Goal: Information Seeking & Learning: Learn about a topic

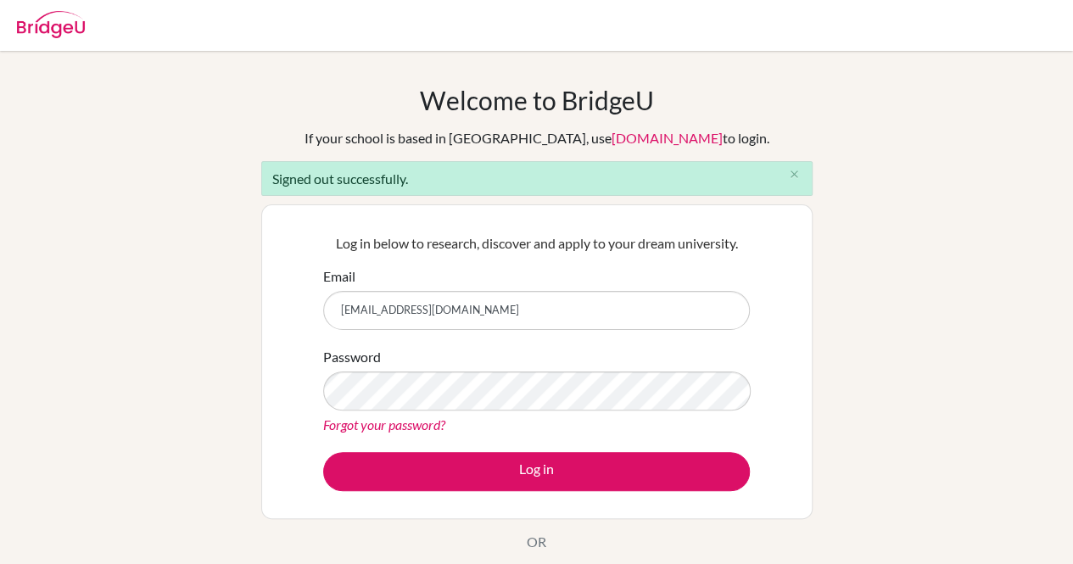
click at [323, 452] on button "Log in" at bounding box center [536, 471] width 426 height 39
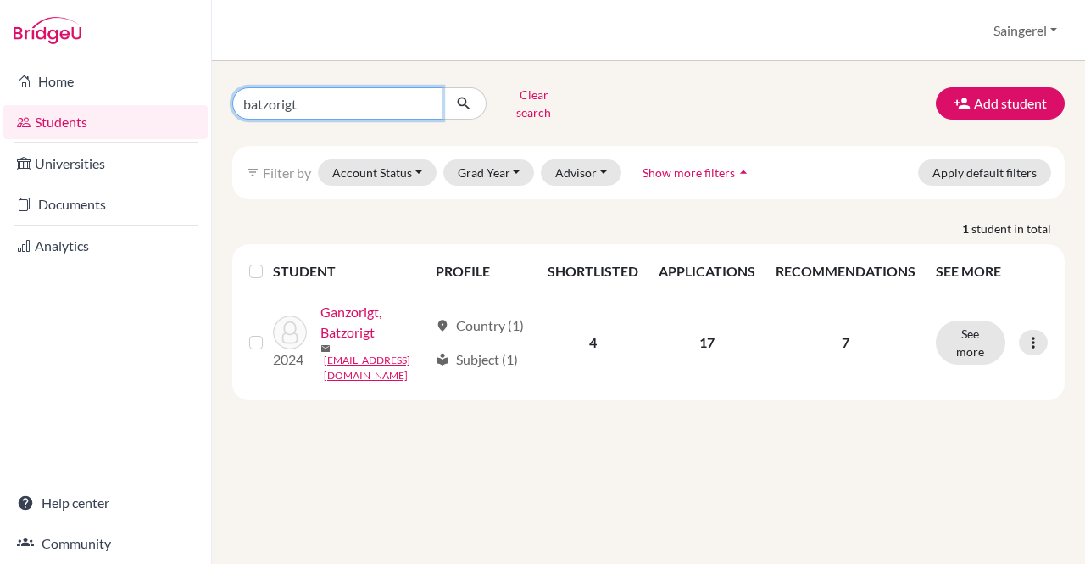
click at [426, 99] on input "batzorigt" at bounding box center [337, 103] width 210 height 32
type input "munkhdelger"
click button "submit" at bounding box center [464, 103] width 45 height 32
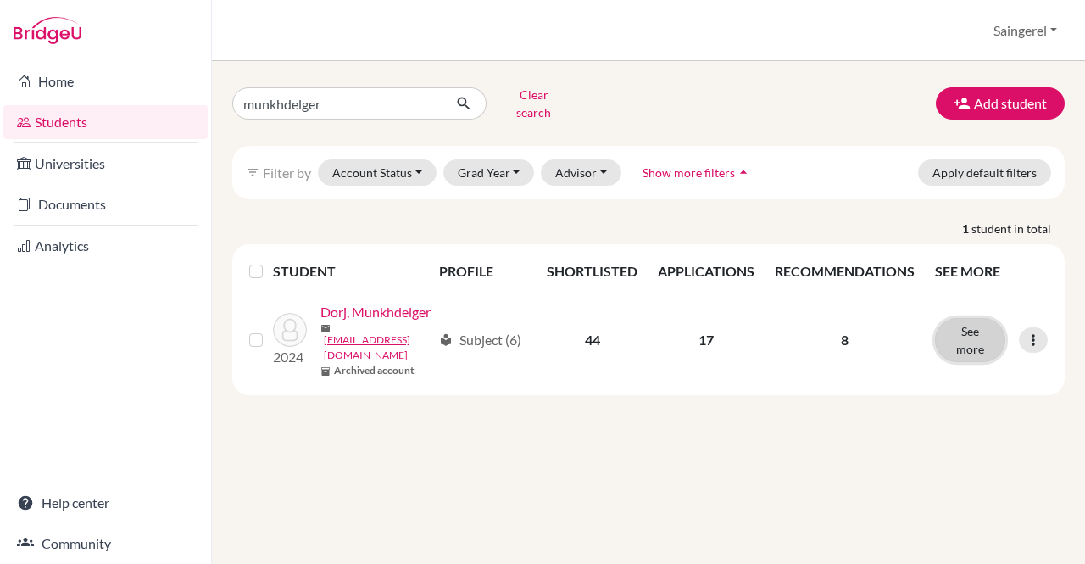
click at [967, 337] on button "See more" at bounding box center [970, 340] width 70 height 44
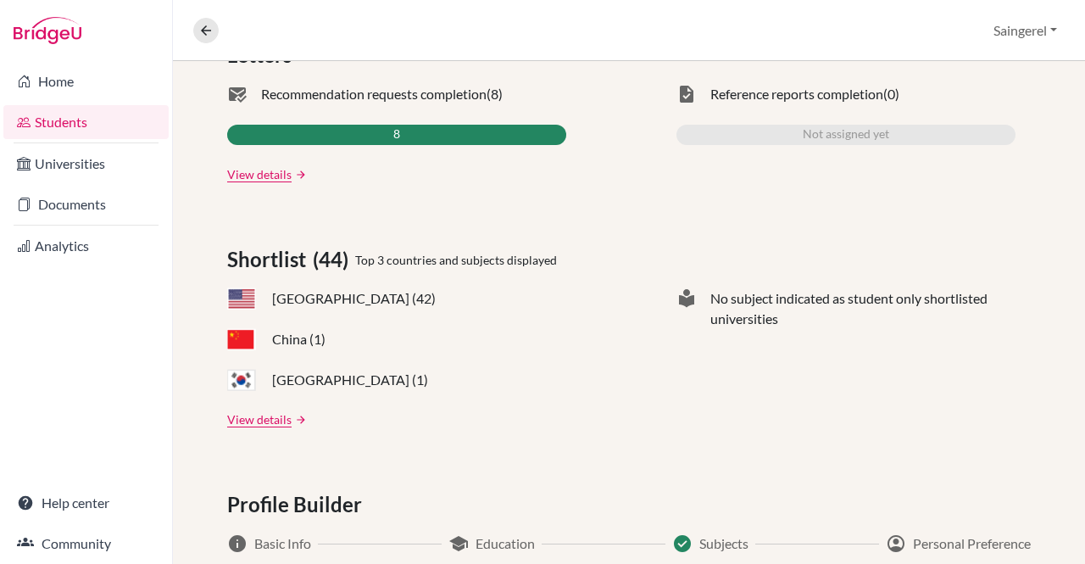
scroll to position [566, 0]
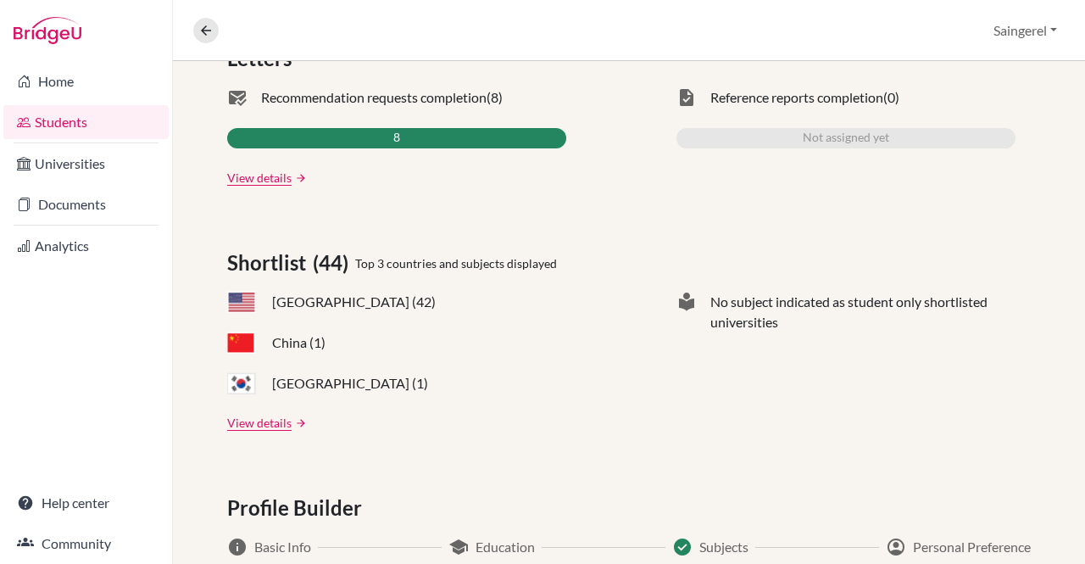
click at [261, 174] on link "View details" at bounding box center [259, 178] width 64 height 18
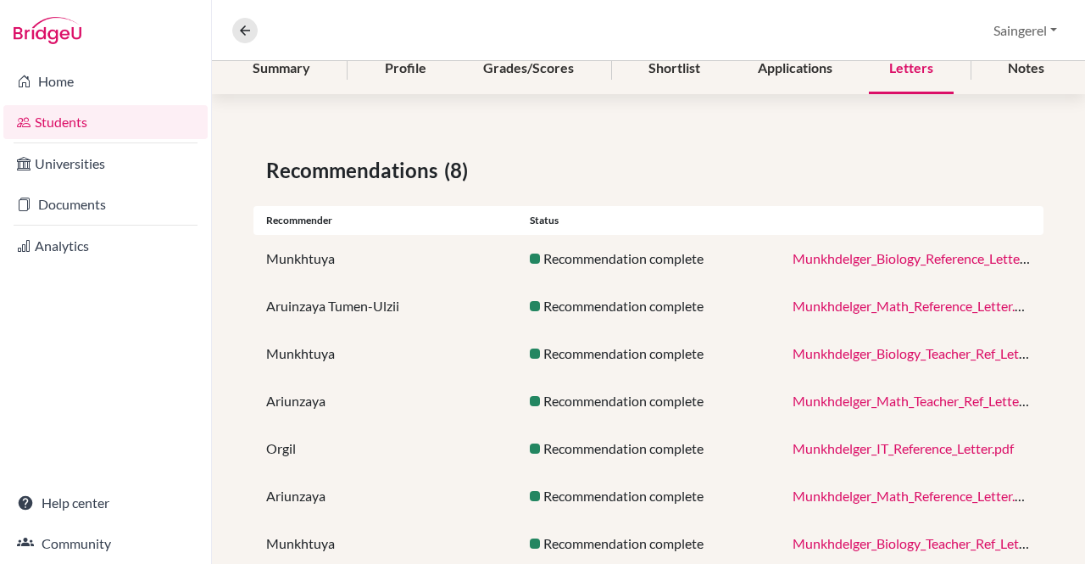
scroll to position [226, 0]
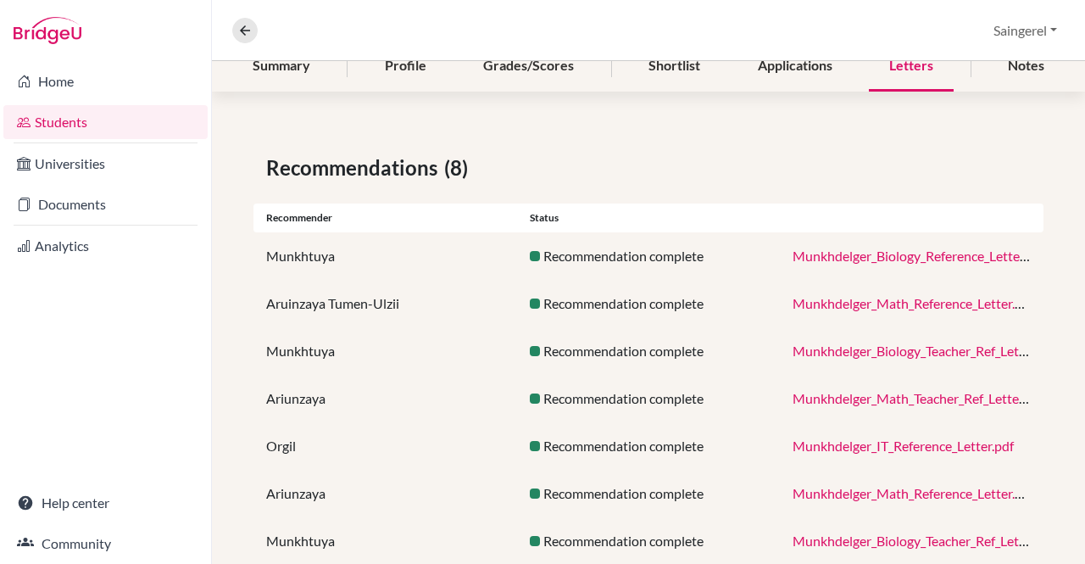
click at [798, 256] on link "Munkhdelger_Biology_Reference_Letter.pdf" at bounding box center [920, 256] width 254 height 16
click at [811, 301] on link "Munkhdelger_Math_Reference_Letter.pdf" at bounding box center [914, 303] width 242 height 16
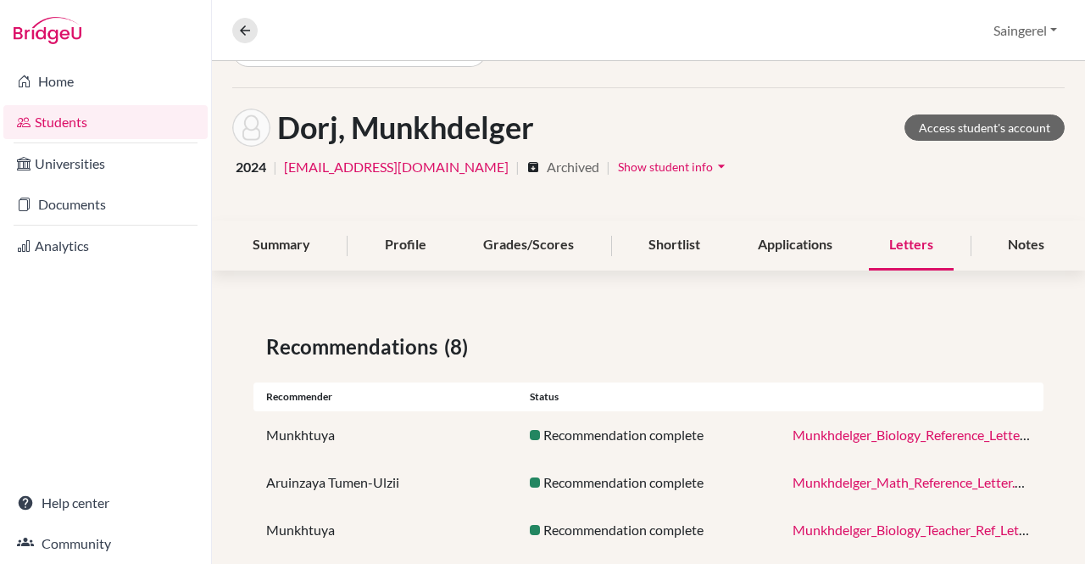
scroll to position [51, 0]
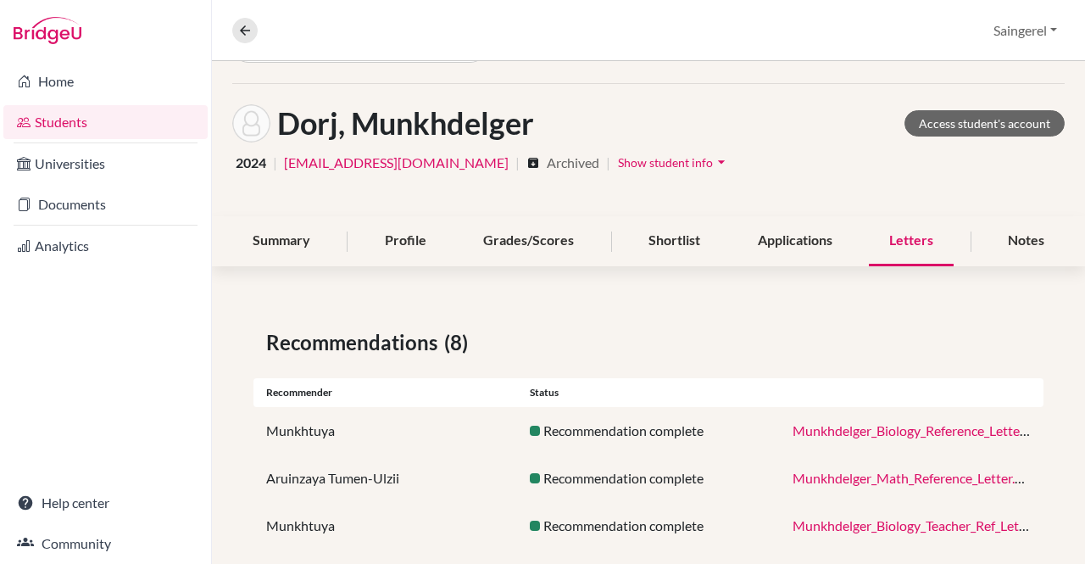
click at [242, 219] on div "Summary" at bounding box center [281, 241] width 98 height 50
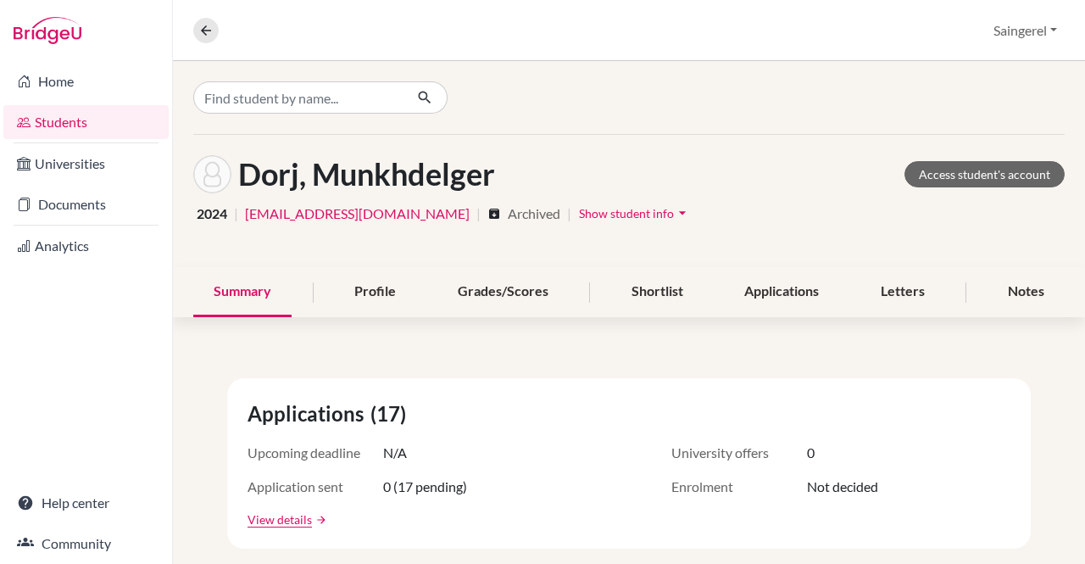
click at [377, 294] on div "Profile" at bounding box center [375, 292] width 82 height 50
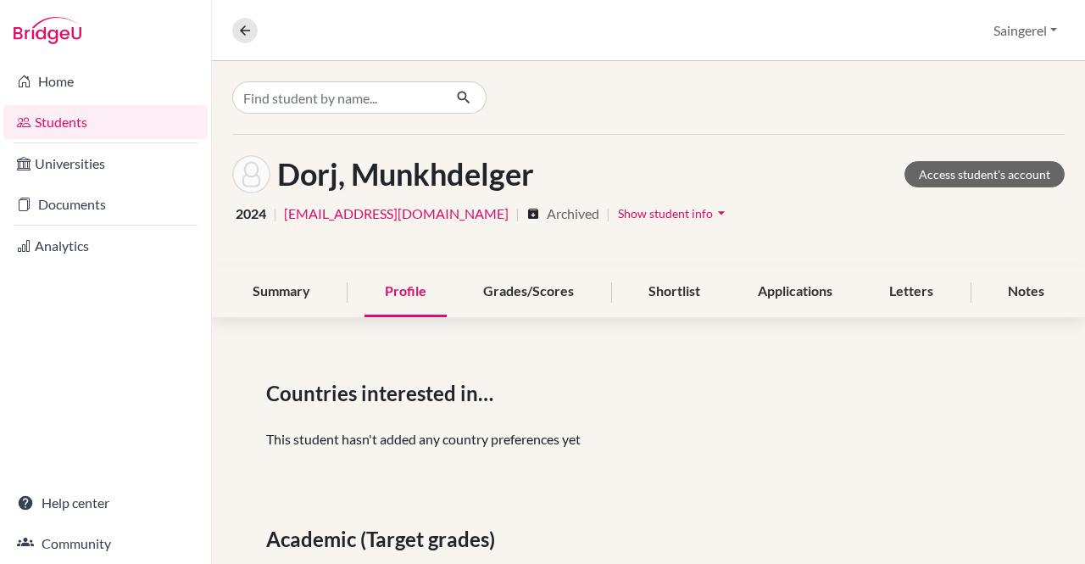
click at [549, 283] on div "Grades/Scores" at bounding box center [528, 292] width 131 height 50
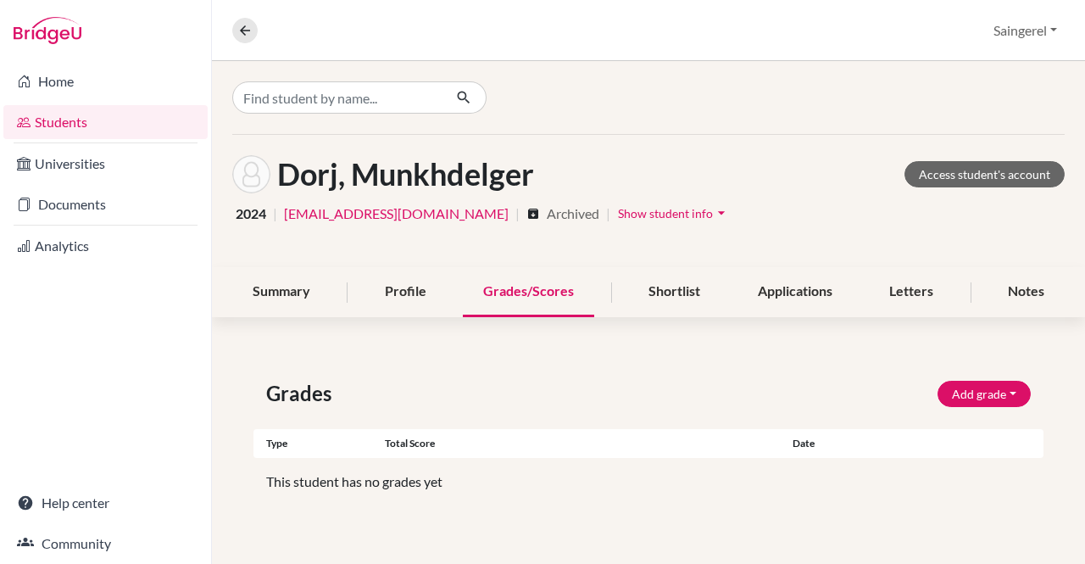
click at [661, 289] on div "Shortlist" at bounding box center [674, 292] width 92 height 50
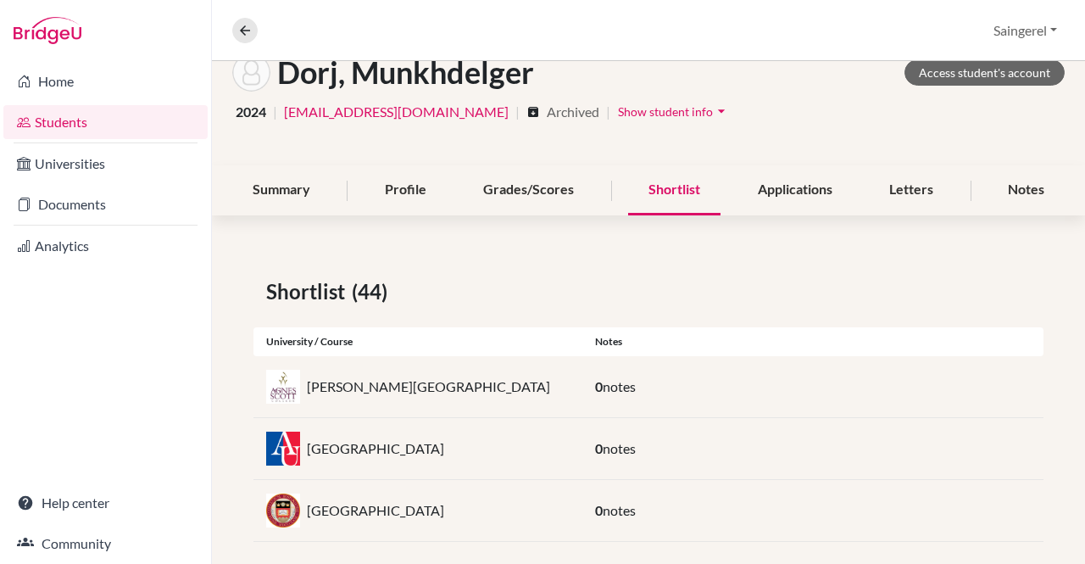
scroll to position [44, 0]
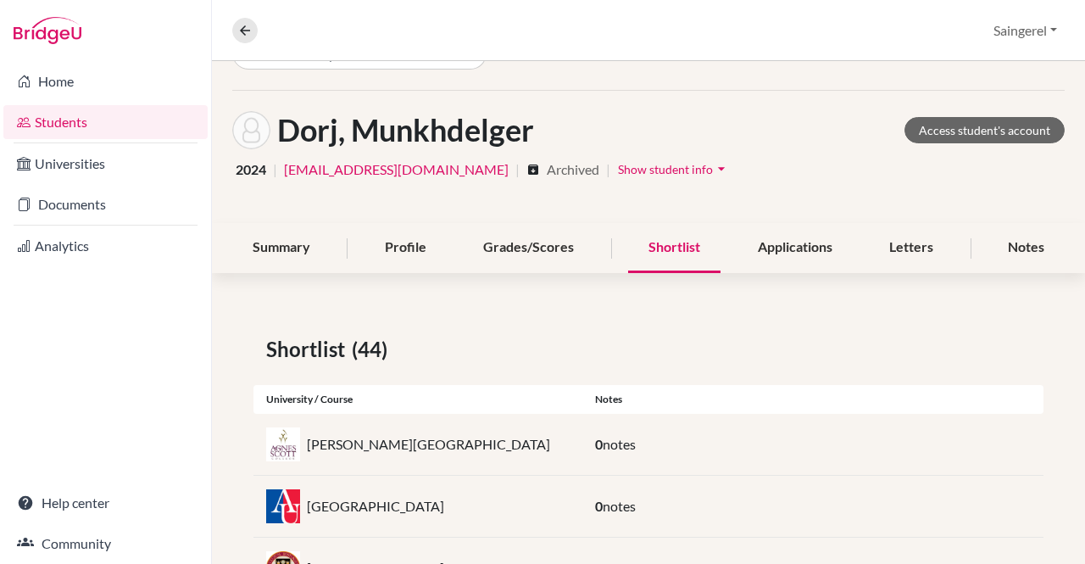
click at [809, 259] on div "Applications" at bounding box center [795, 248] width 115 height 50
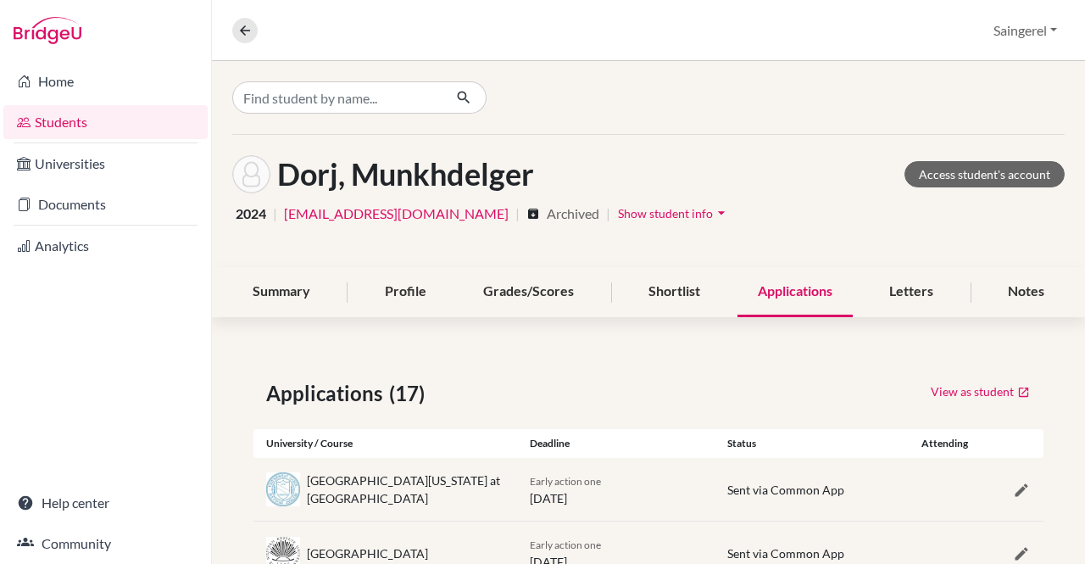
click at [878, 301] on div "Letters" at bounding box center [911, 292] width 85 height 50
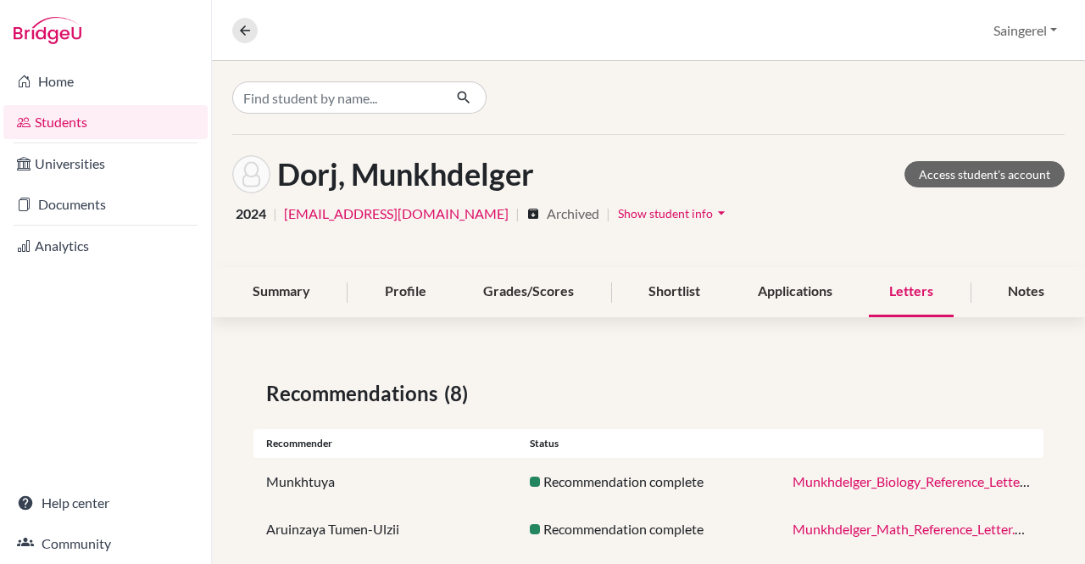
click at [1004, 293] on div "Notes" at bounding box center [1026, 292] width 77 height 50
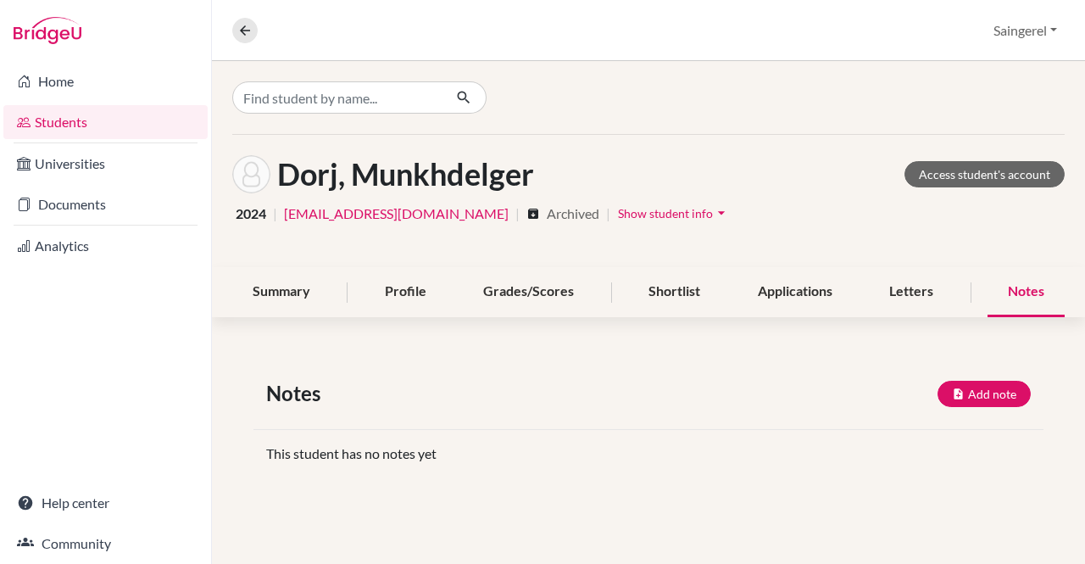
click at [618, 213] on span "Show student info" at bounding box center [665, 213] width 95 height 14
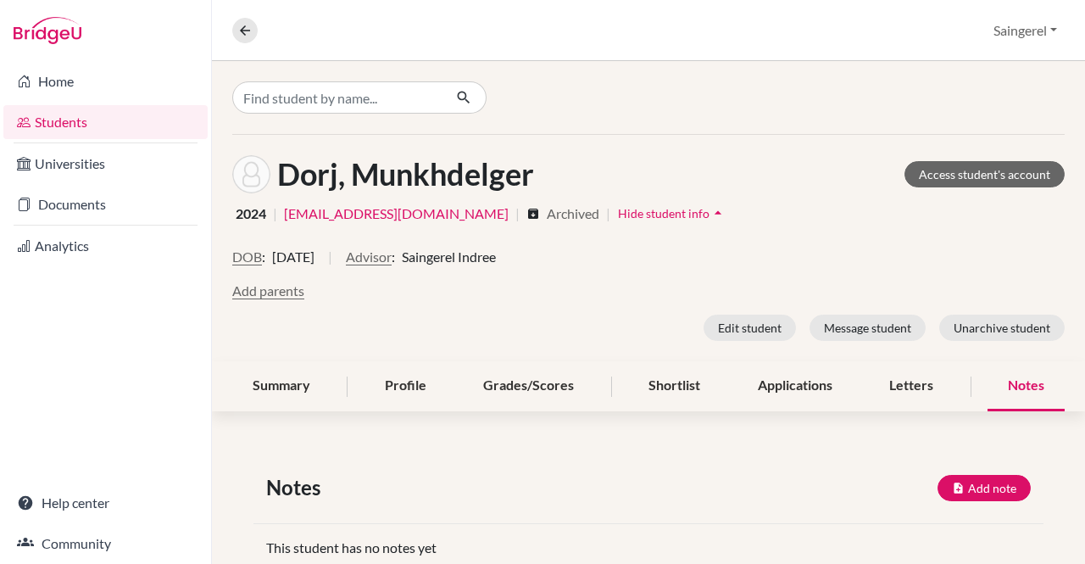
click at [295, 359] on div "Dorj, Munkhdelger Access student's account 2024 | dmunkhdelger3@gmail.com | arc…" at bounding box center [648, 248] width 873 height 226
click at [271, 393] on div "Summary" at bounding box center [281, 386] width 98 height 50
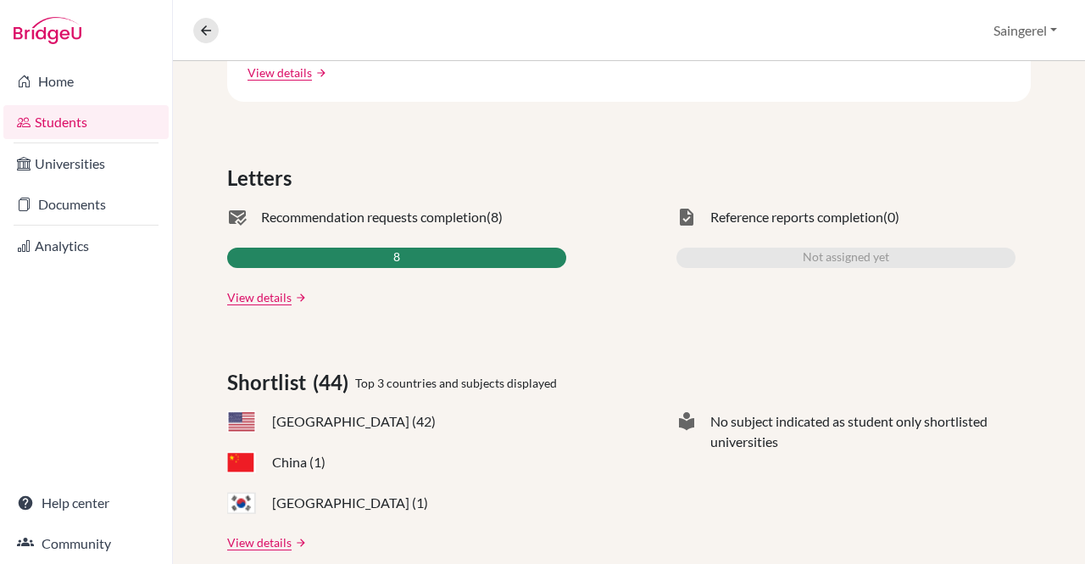
scroll to position [551, 0]
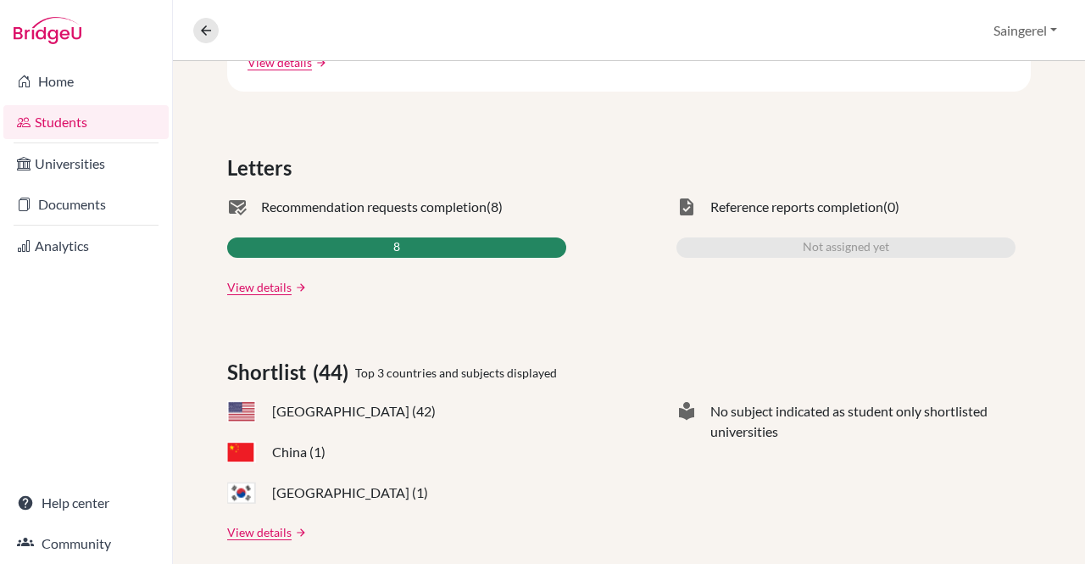
click at [268, 285] on link "View details" at bounding box center [259, 287] width 64 height 18
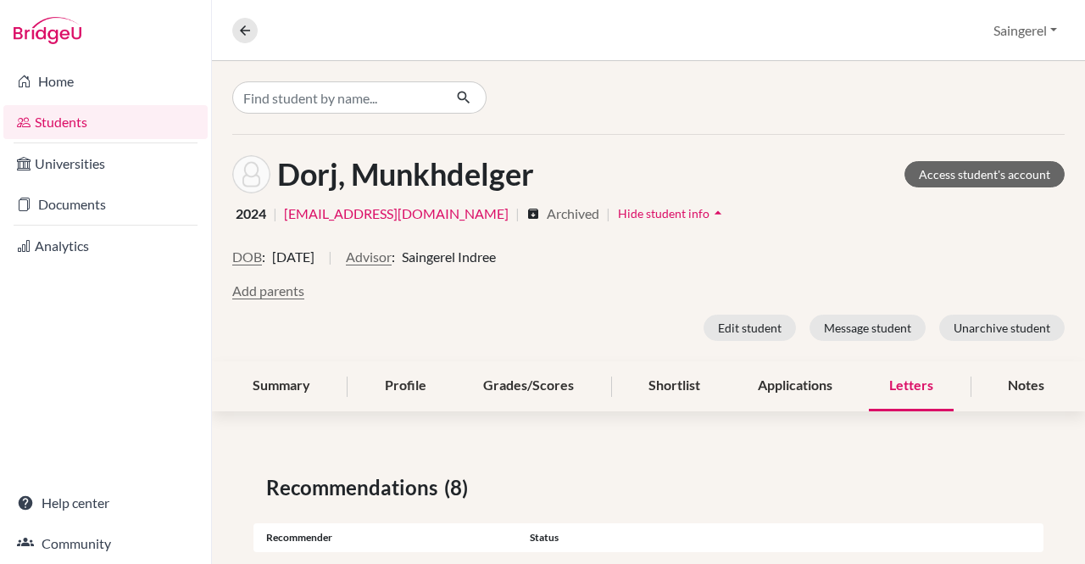
click at [685, 381] on div "Shortlist" at bounding box center [674, 386] width 92 height 50
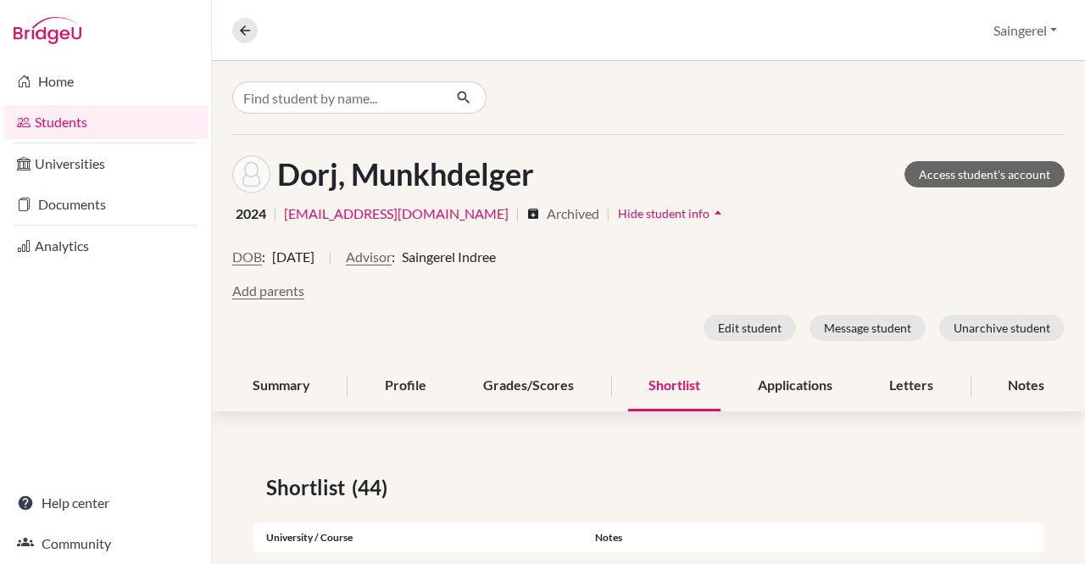
click at [809, 391] on div "Applications" at bounding box center [795, 386] width 115 height 50
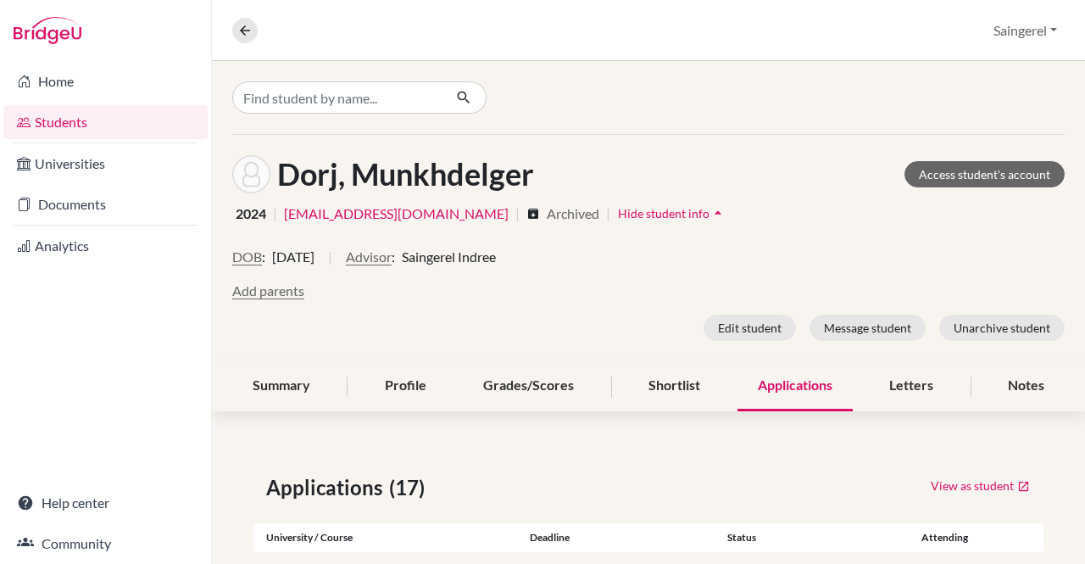
click at [881, 394] on div "Letters" at bounding box center [911, 386] width 85 height 50
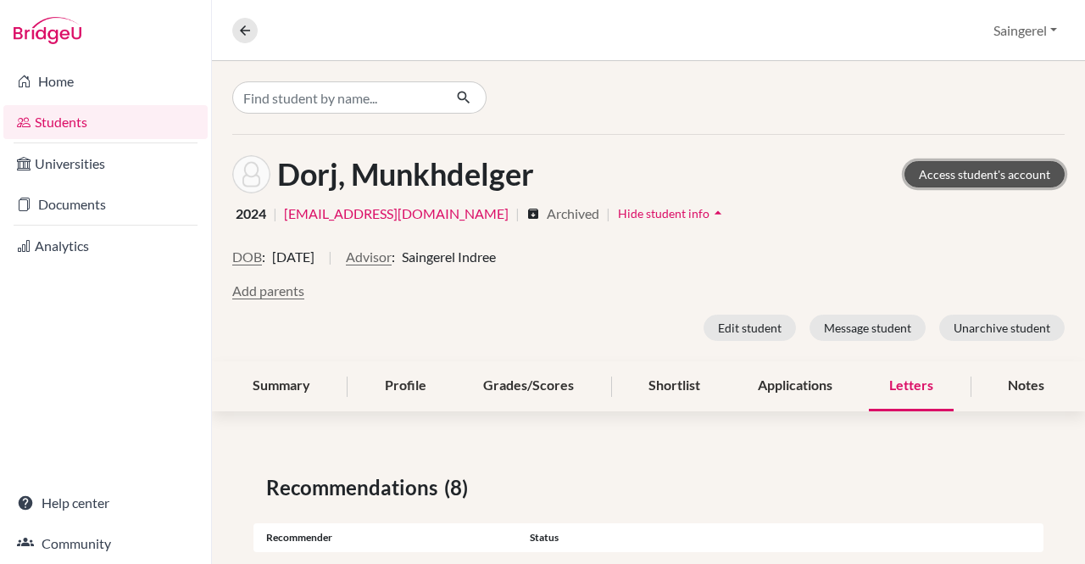
click at [970, 177] on link "Access student's account" at bounding box center [985, 174] width 160 height 26
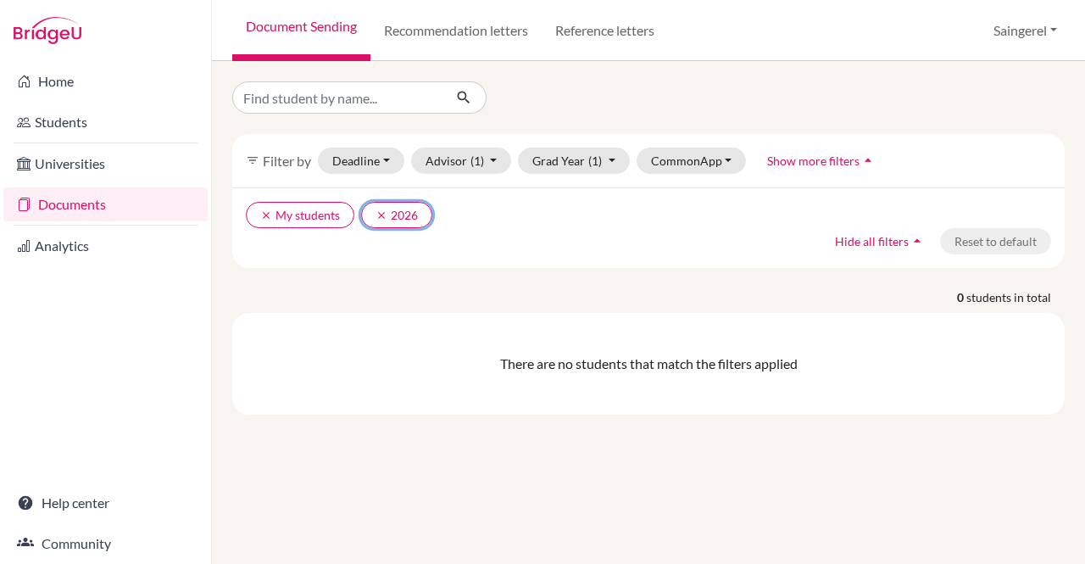
click at [377, 213] on icon "clear" at bounding box center [382, 215] width 12 height 12
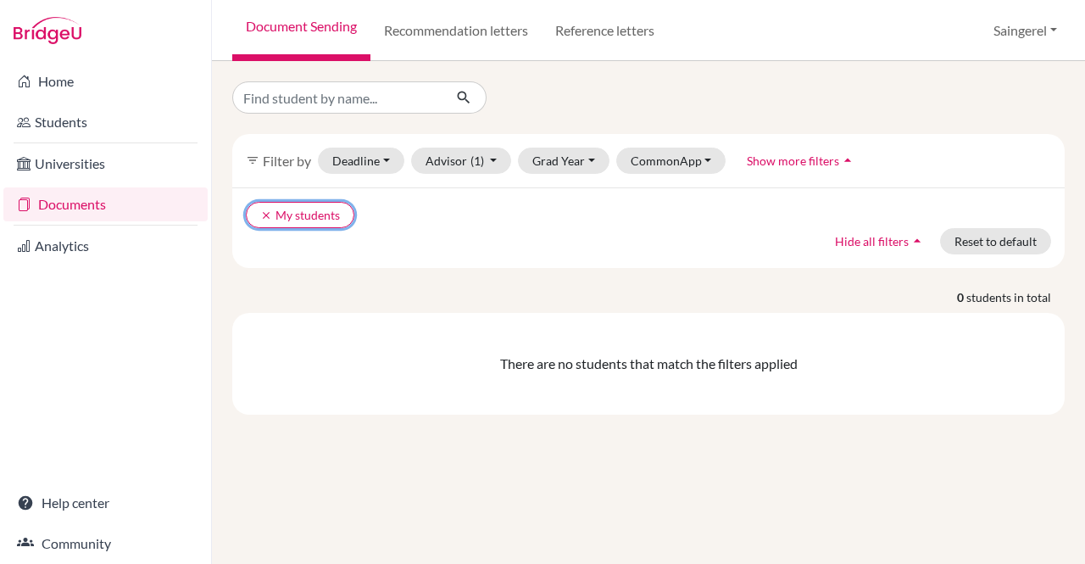
click at [260, 210] on icon "clear" at bounding box center [266, 215] width 12 height 12
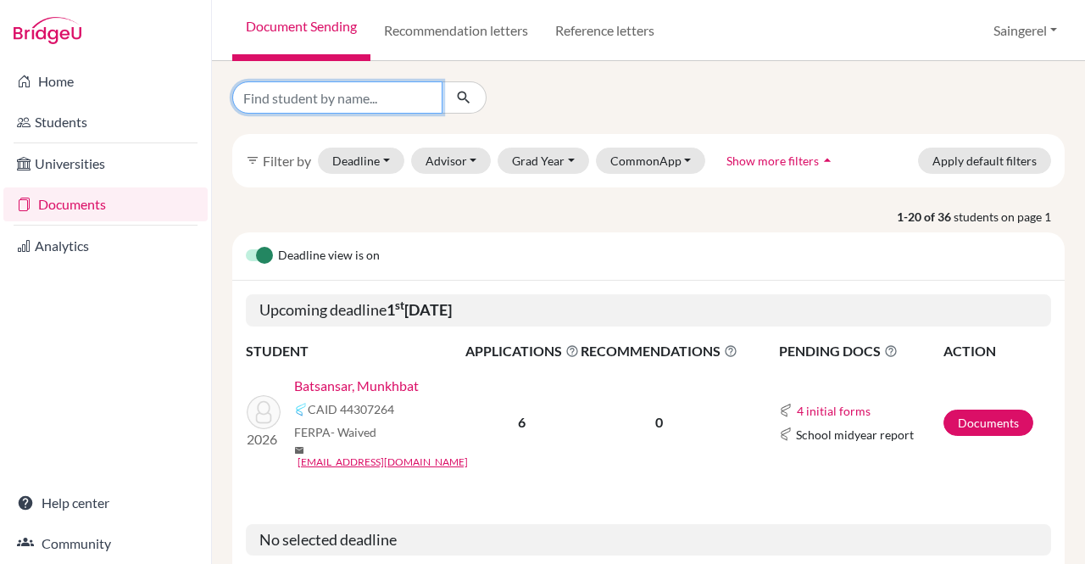
click at [381, 102] on input "Find student by name..." at bounding box center [337, 97] width 210 height 32
type input "munkhdelger"
click at [463, 100] on icon "submit" at bounding box center [463, 97] width 17 height 17
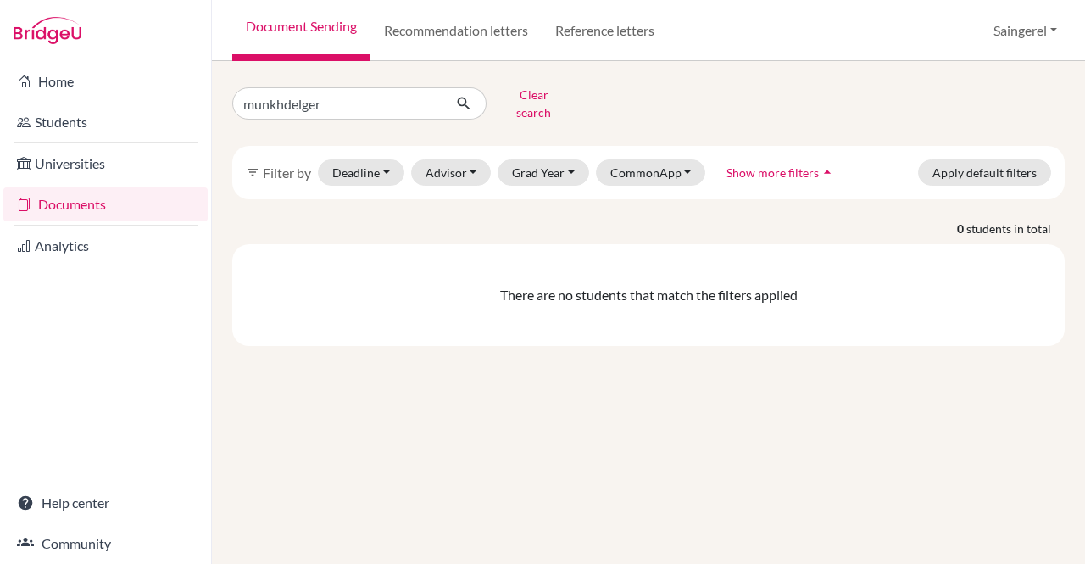
click at [766, 165] on span "Show more filters" at bounding box center [773, 172] width 92 height 14
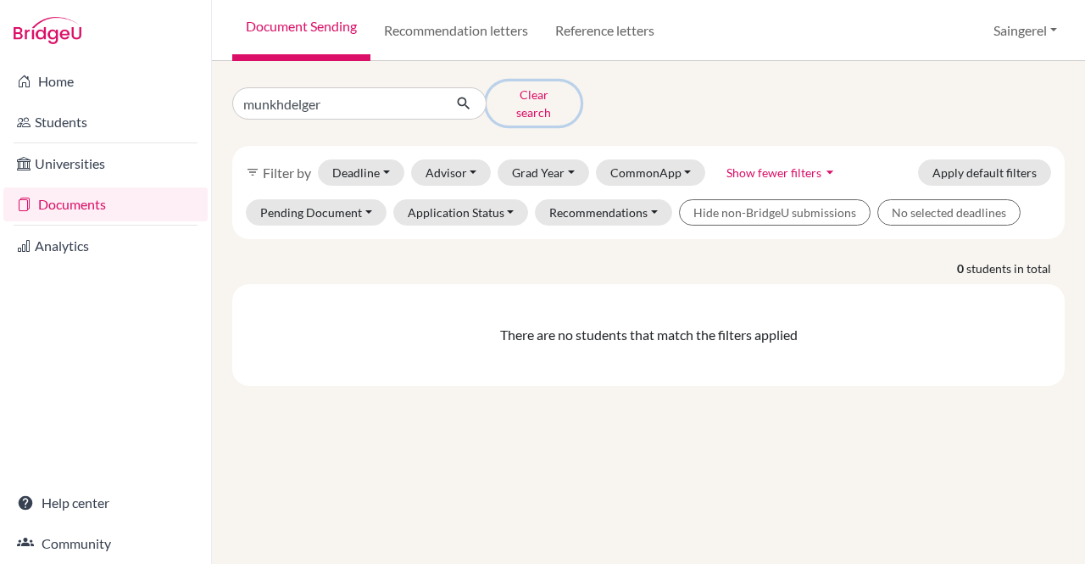
click at [539, 98] on button "Clear search" at bounding box center [534, 103] width 94 height 44
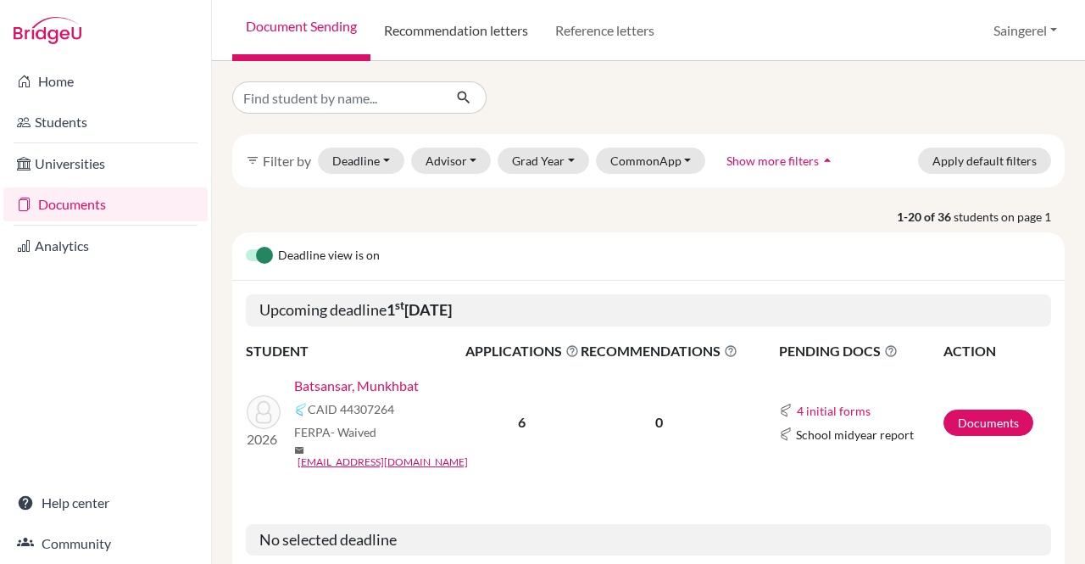
click at [475, 31] on link "Recommendation letters" at bounding box center [456, 30] width 171 height 61
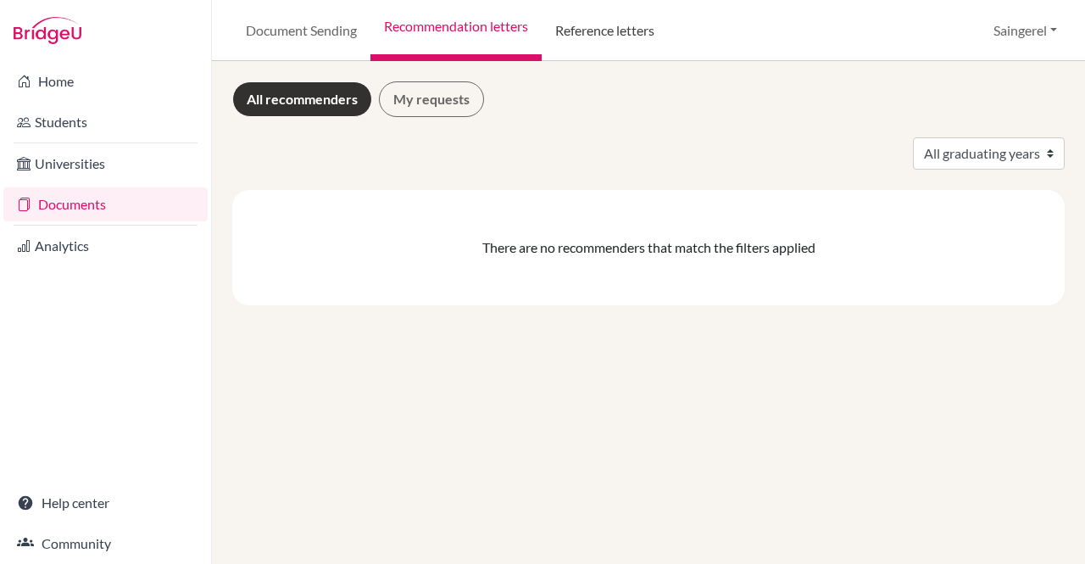
click at [579, 28] on link "Reference letters" at bounding box center [605, 30] width 126 height 61
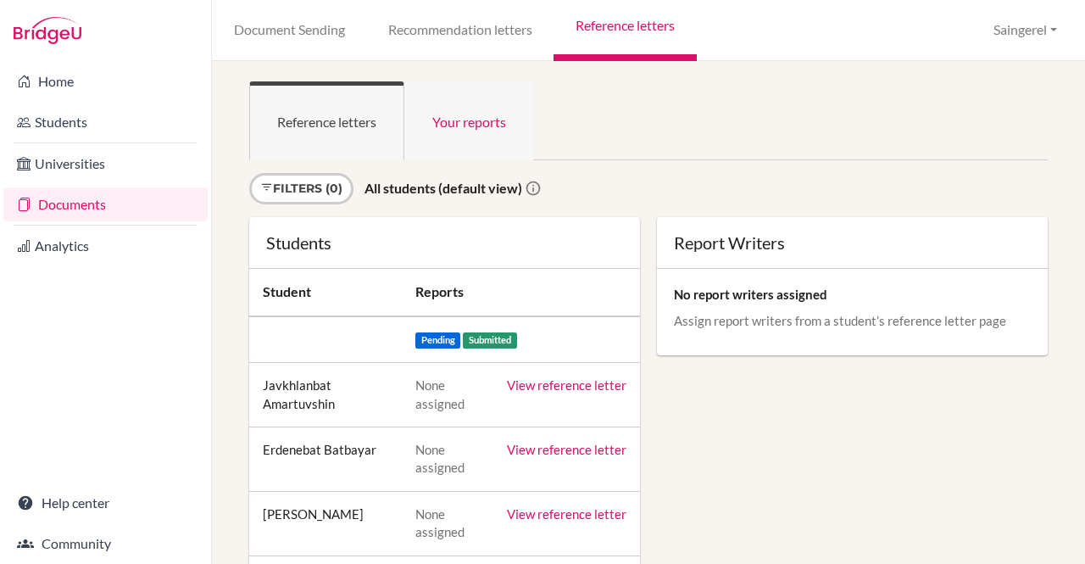
click at [456, 118] on link "Your reports" at bounding box center [469, 120] width 130 height 79
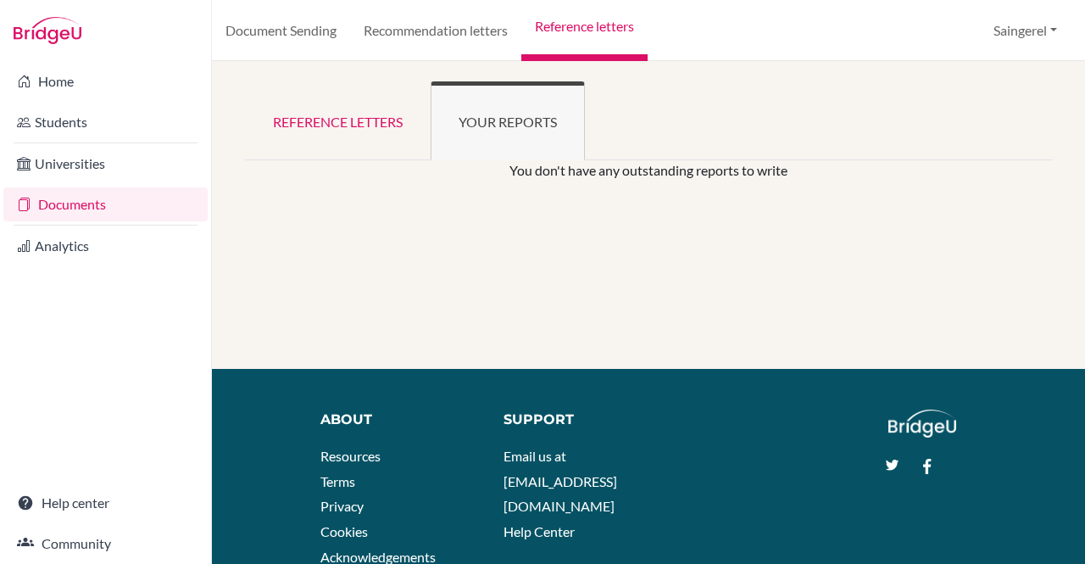
click at [295, 25] on link "Document Sending" at bounding box center [281, 30] width 138 height 61
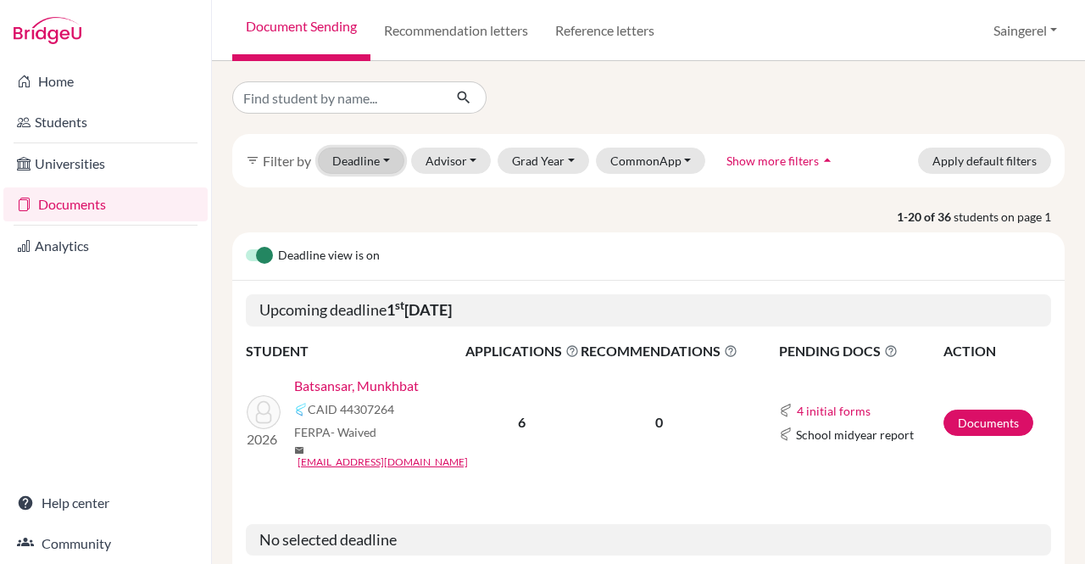
click at [376, 153] on button "Deadline - Select a date range Or double click for a single date selection Toda…" at bounding box center [361, 161] width 86 height 26
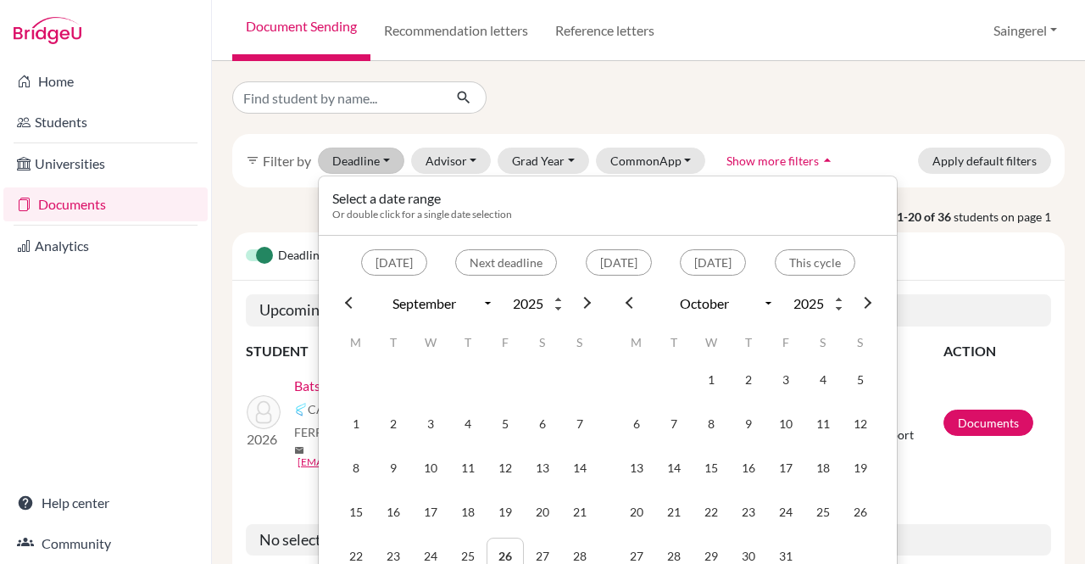
click at [282, 225] on p "1-20 of 36 students on page 1" at bounding box center [649, 217] width 858 height 18
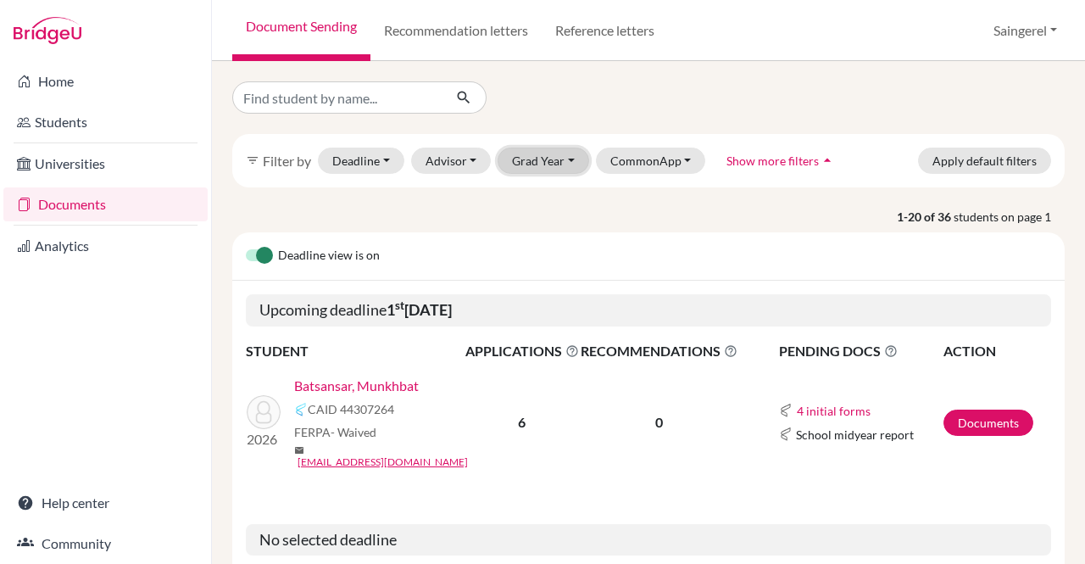
click at [516, 162] on button "Grad Year" at bounding box center [544, 161] width 92 height 26
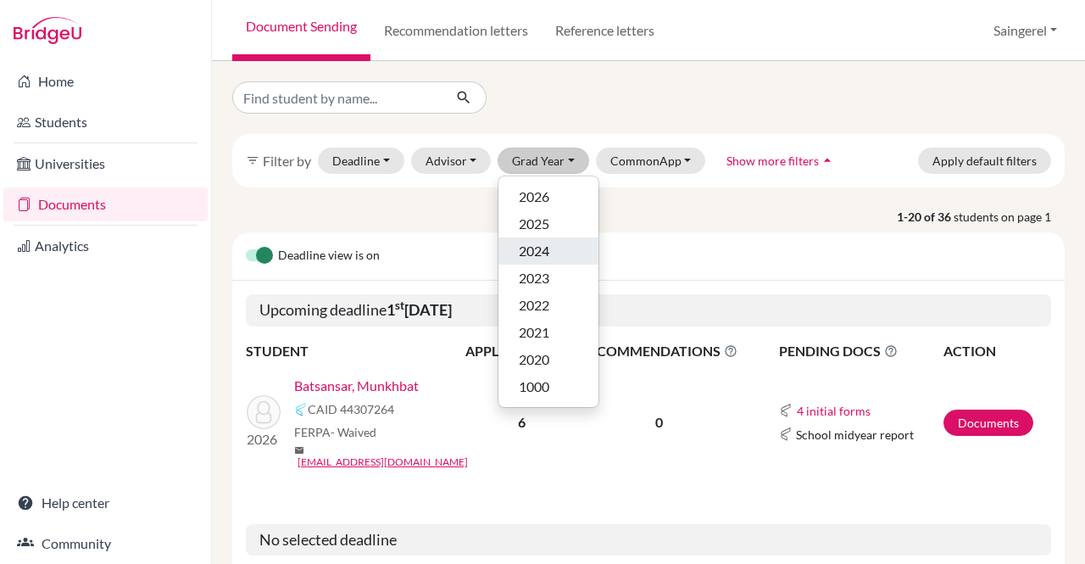
click at [549, 255] on div "2024" at bounding box center [548, 251] width 59 height 20
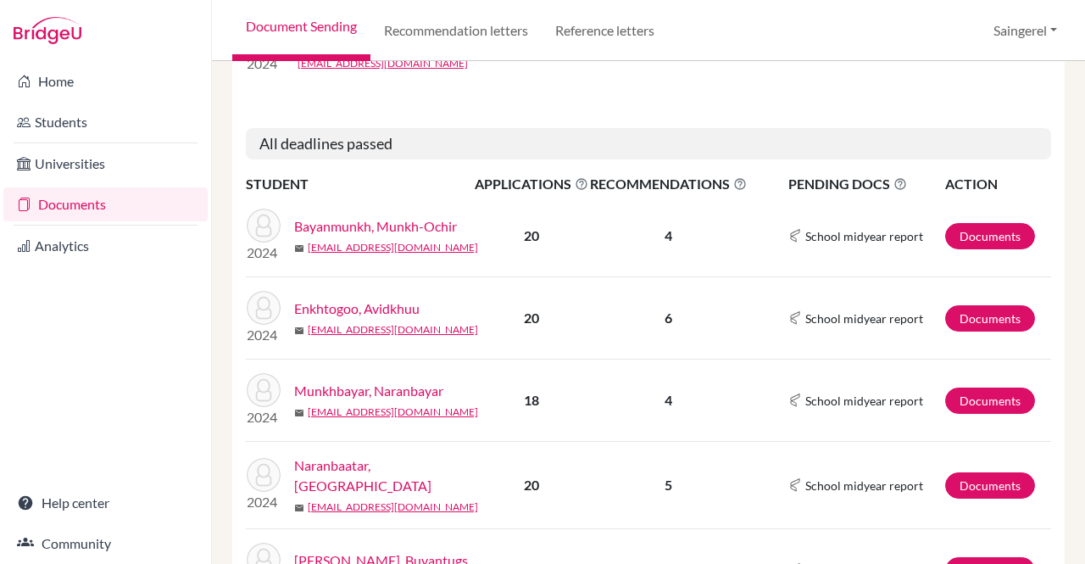
scroll to position [907, 0]
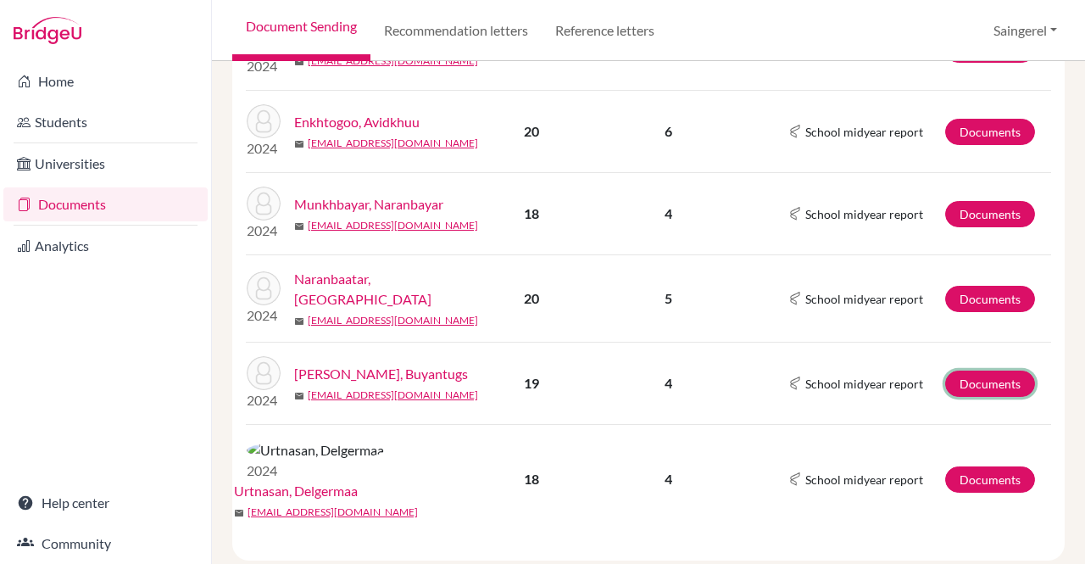
click at [975, 374] on link "Documents" at bounding box center [990, 384] width 90 height 26
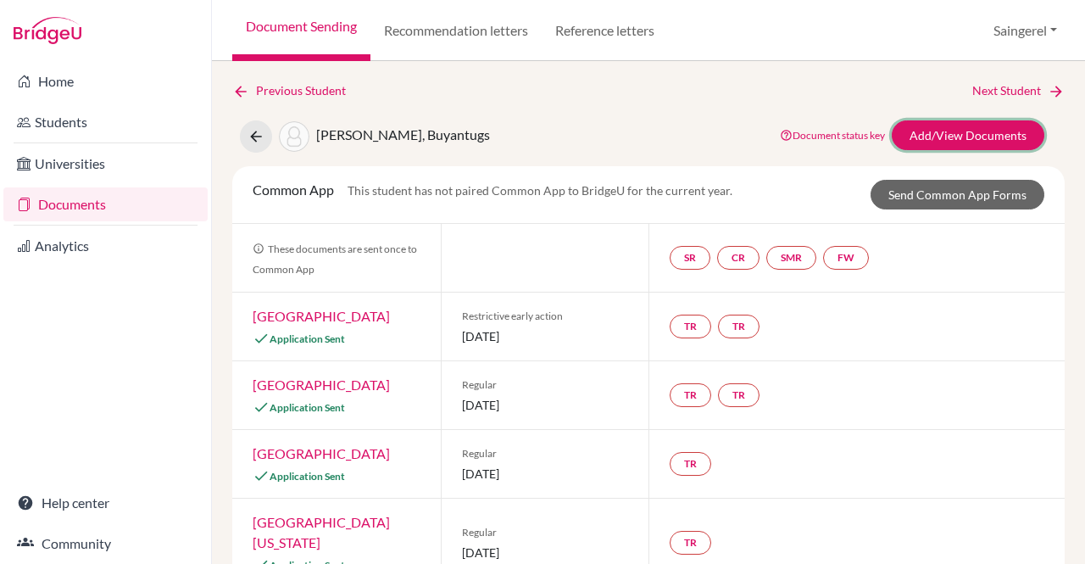
click at [977, 130] on link "Add/View Documents" at bounding box center [968, 135] width 153 height 30
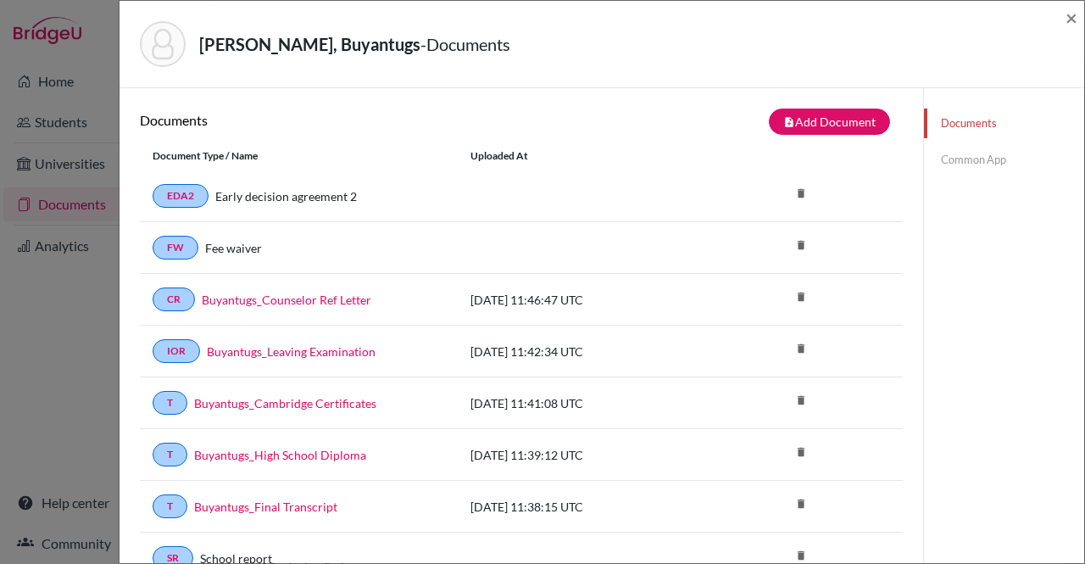
click at [1065, 18] on div "[PERSON_NAME], Buyantugs - Documents ×" at bounding box center [601, 44] width 951 height 73
click at [953, 160] on link "Common App" at bounding box center [1004, 160] width 160 height 30
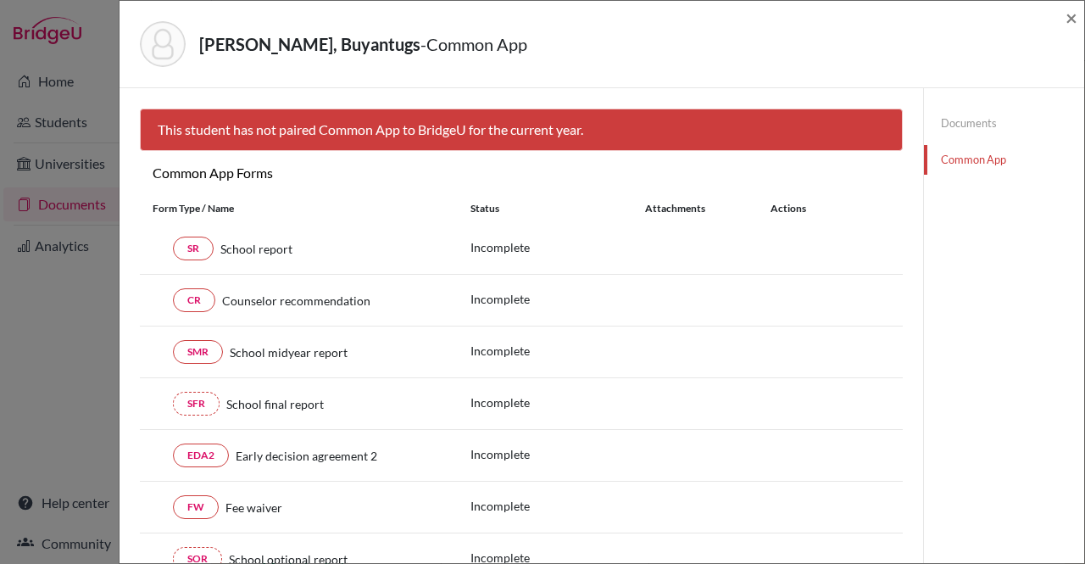
scroll to position [1, 0]
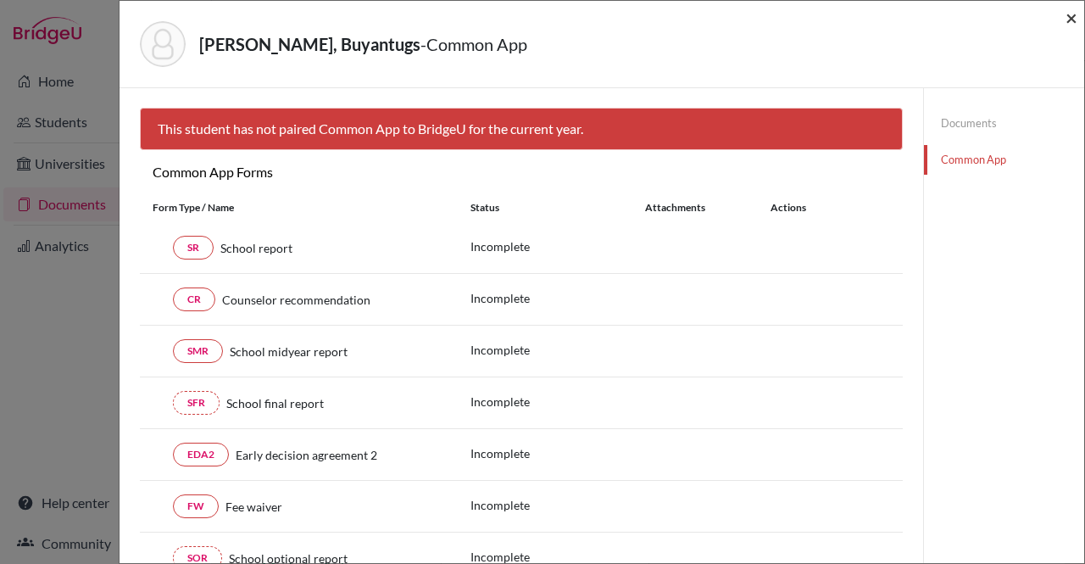
click at [1073, 18] on span "×" at bounding box center [1072, 17] width 12 height 25
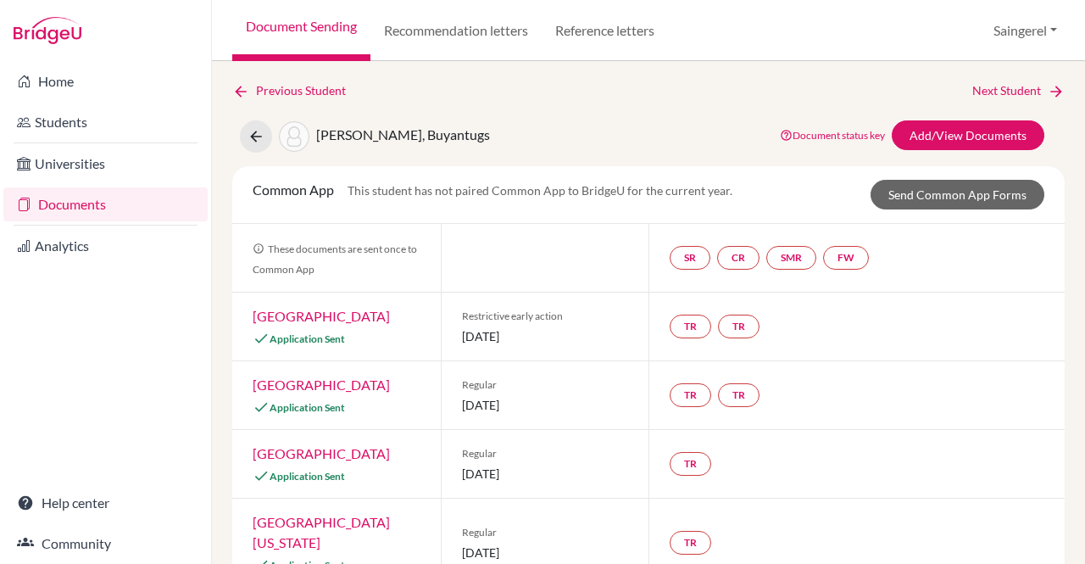
click at [86, 128] on link "Students" at bounding box center [105, 122] width 204 height 34
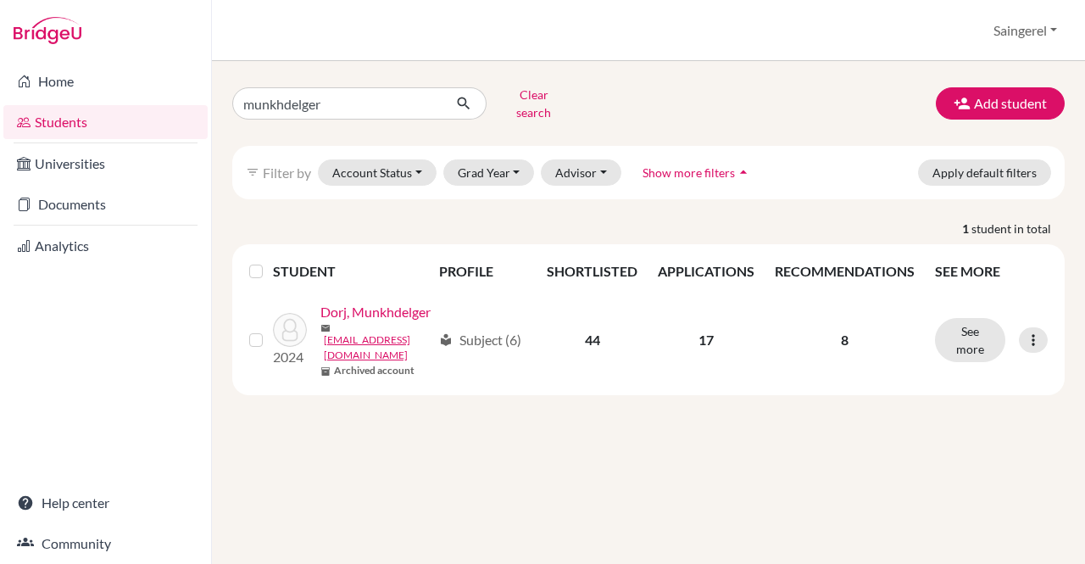
click at [1043, 343] on div at bounding box center [1033, 339] width 29 height 25
click at [334, 378] on b "Archived account" at bounding box center [374, 370] width 81 height 15
click at [58, 198] on link "Documents" at bounding box center [105, 204] width 204 height 34
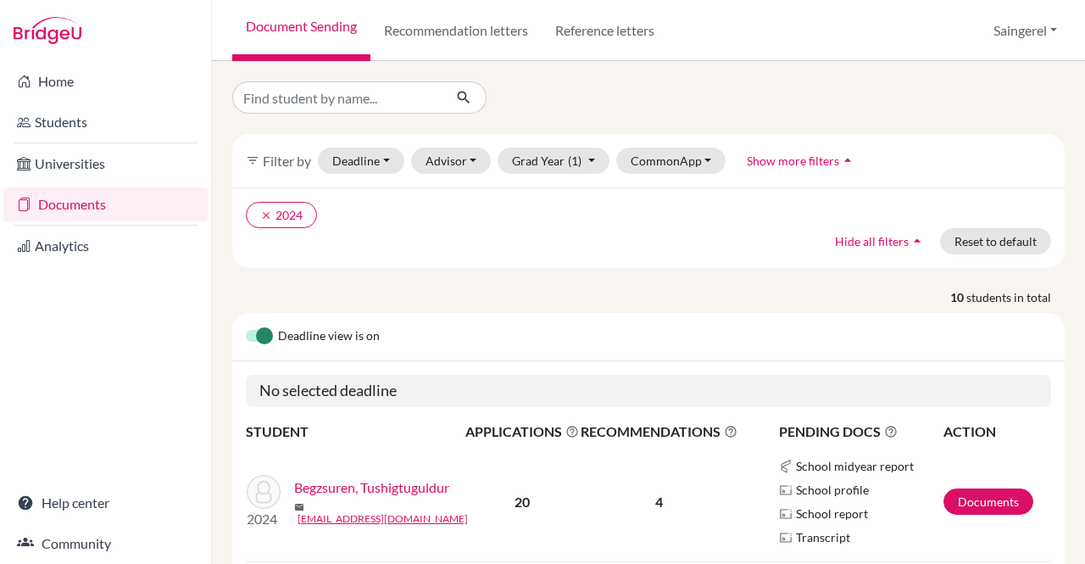
click at [755, 159] on span "Show more filters" at bounding box center [793, 160] width 92 height 14
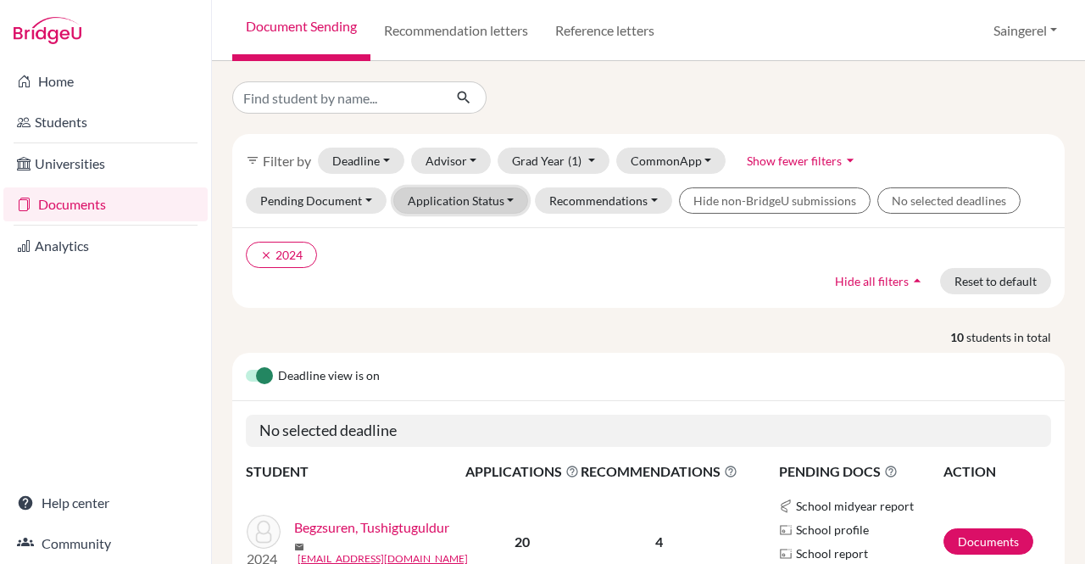
click at [498, 195] on button "Application Status" at bounding box center [461, 200] width 136 height 26
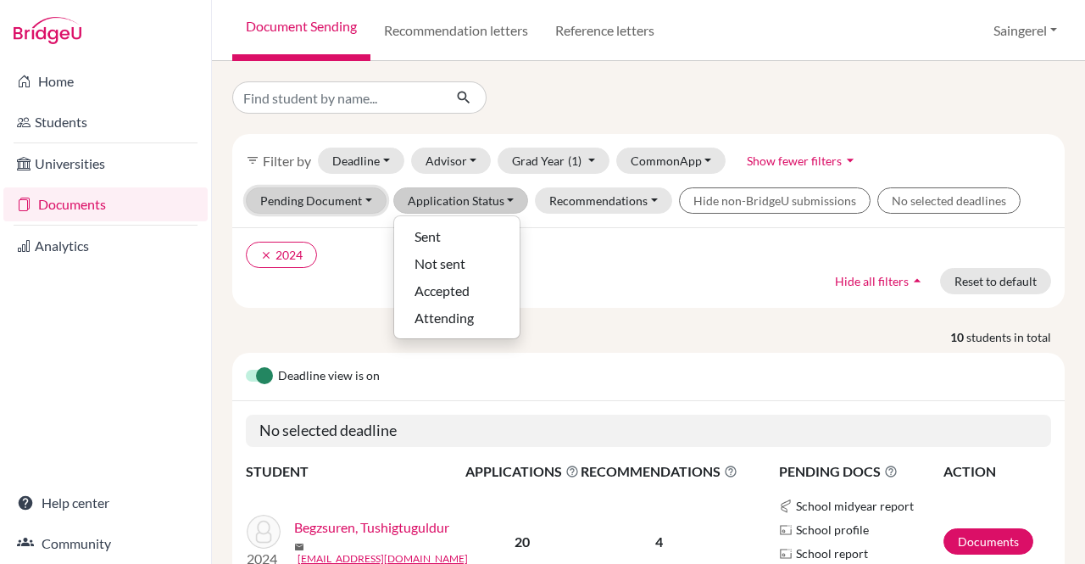
click at [348, 199] on button "Pending Document" at bounding box center [316, 200] width 141 height 26
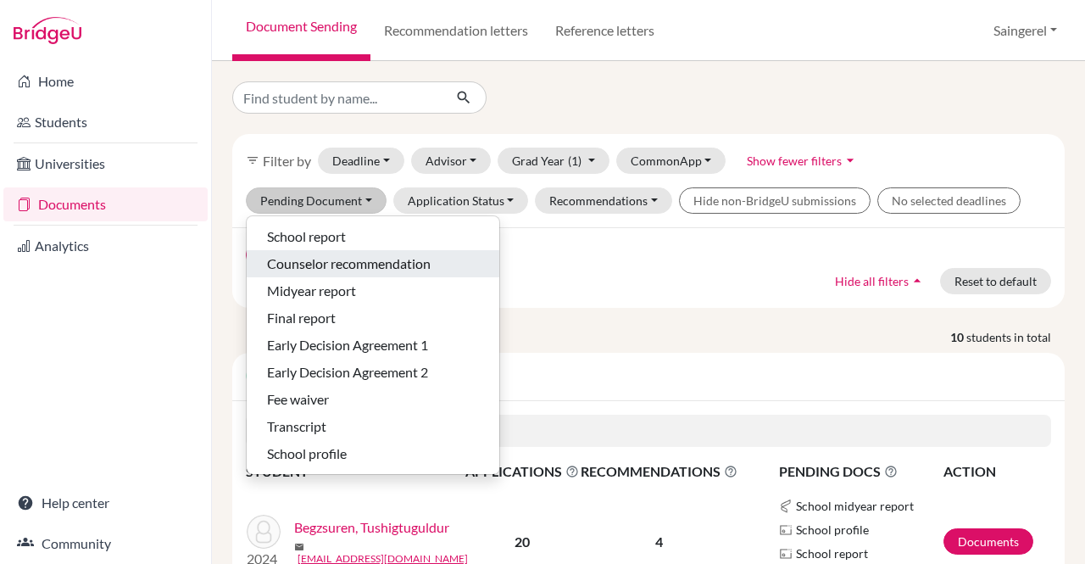
click at [352, 261] on span "Counselor recommendation" at bounding box center [349, 264] width 164 height 20
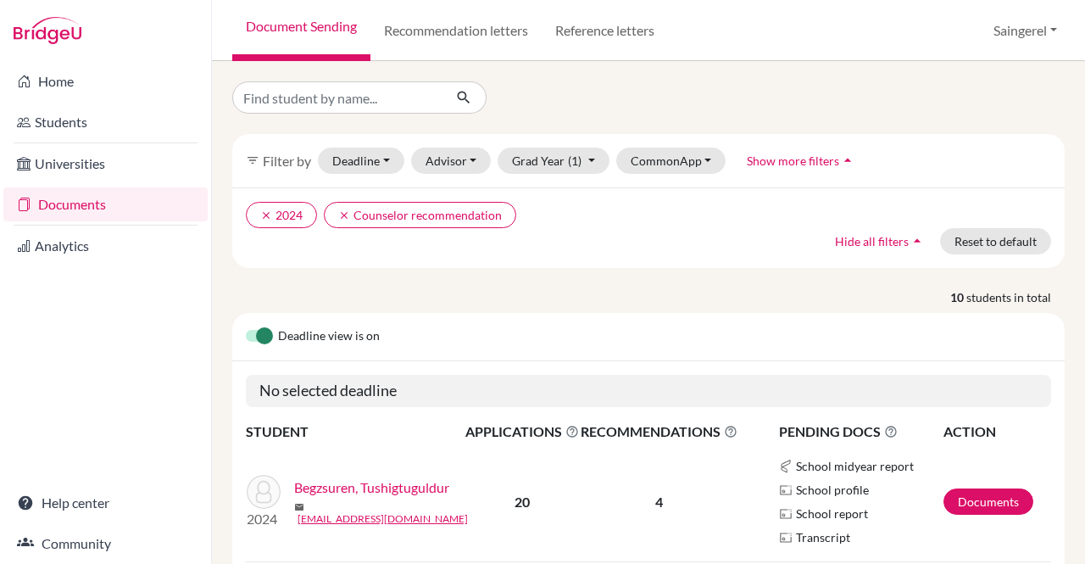
click at [772, 156] on span "Show more filters" at bounding box center [793, 160] width 92 height 14
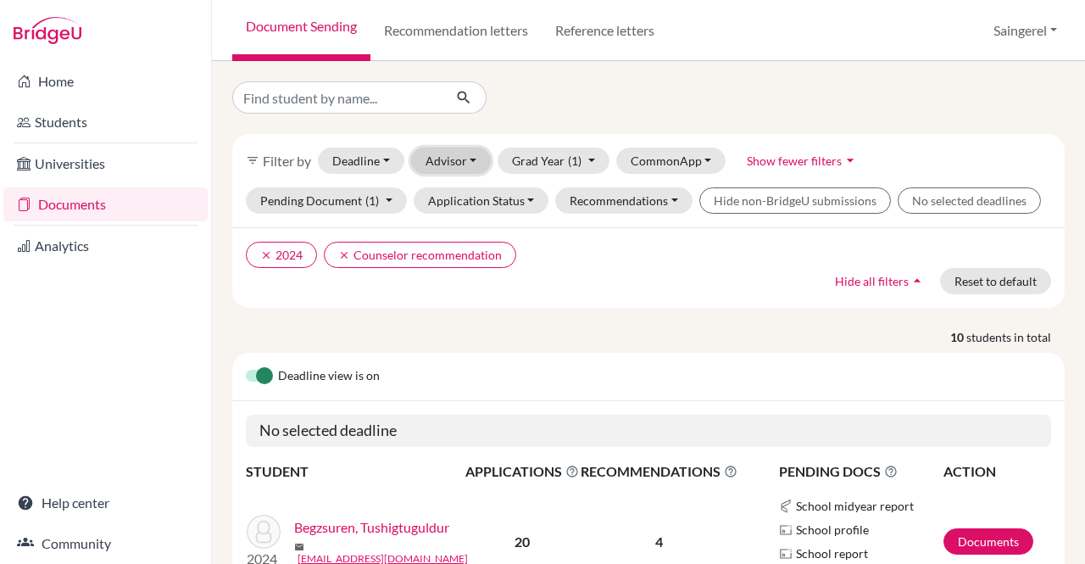
click at [462, 162] on button "Advisor" at bounding box center [451, 161] width 81 height 26
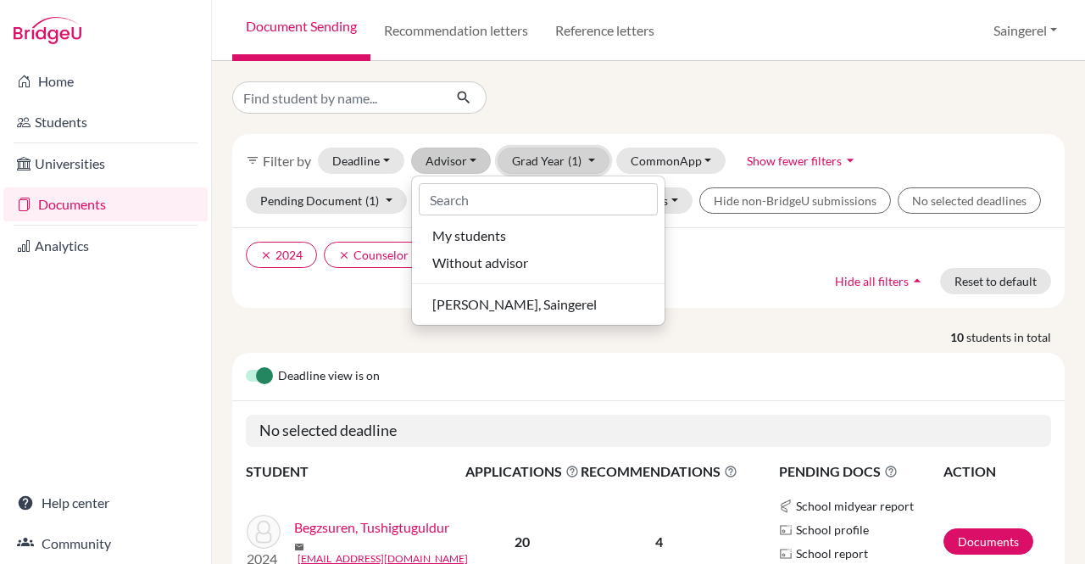
click at [535, 154] on button "Grad Year (1)" at bounding box center [554, 161] width 112 height 26
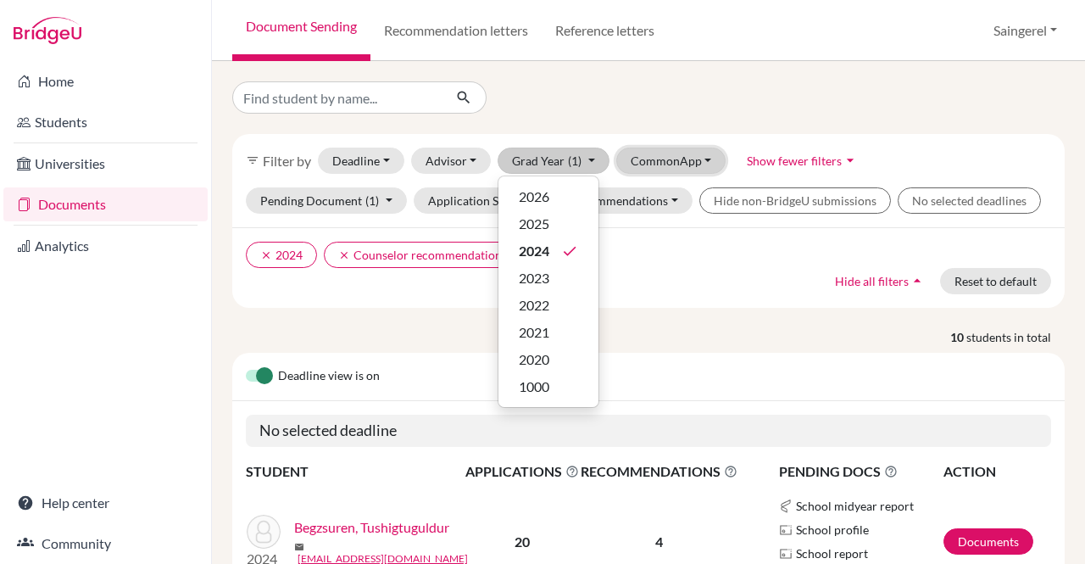
click at [690, 152] on button "CommonApp" at bounding box center [671, 161] width 110 height 26
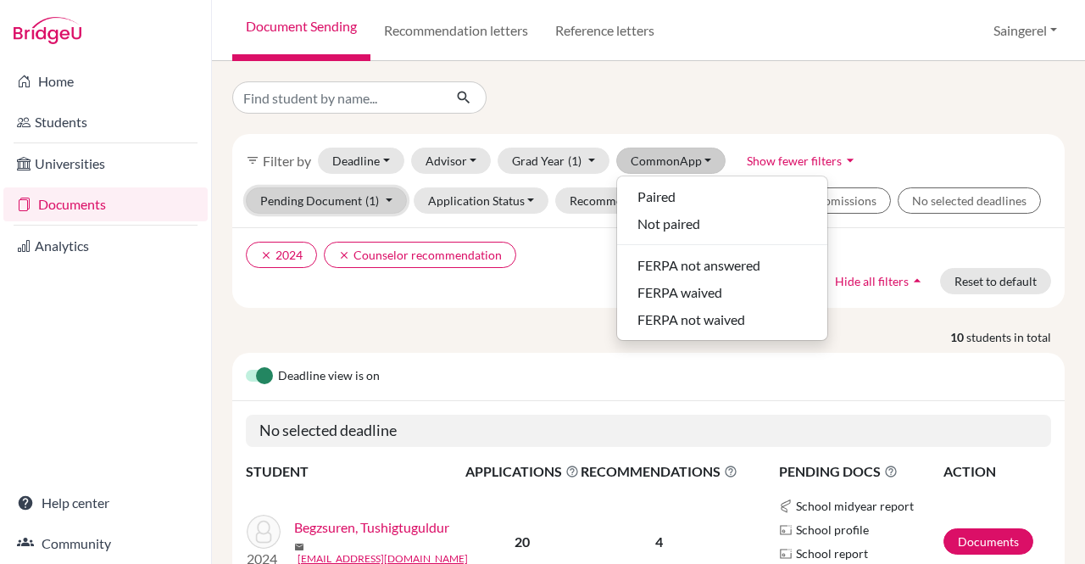
click at [361, 193] on button "Pending Document (1)" at bounding box center [326, 200] width 161 height 26
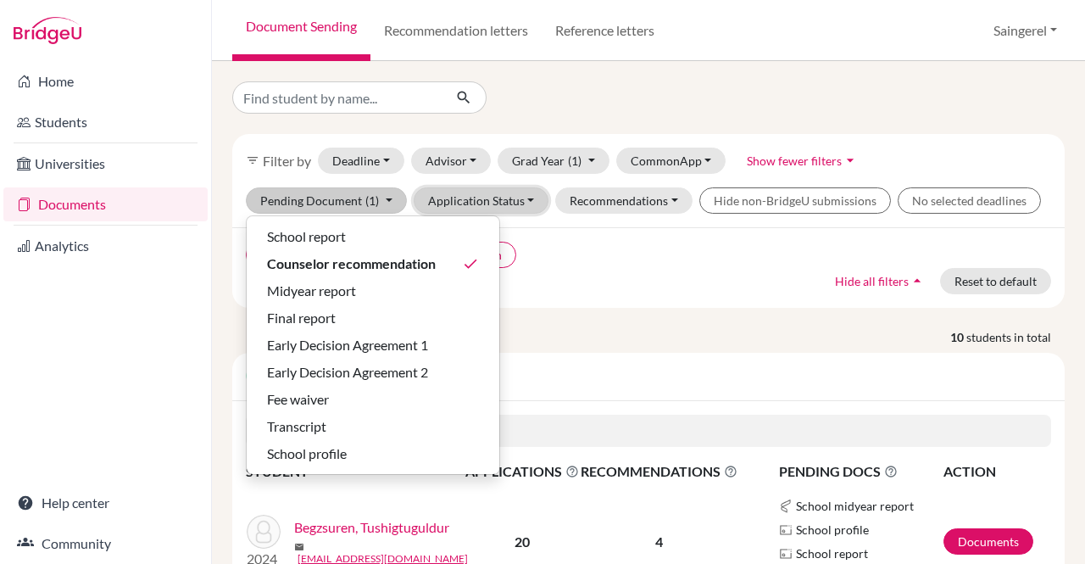
click at [490, 192] on button "Application Status" at bounding box center [482, 200] width 136 height 26
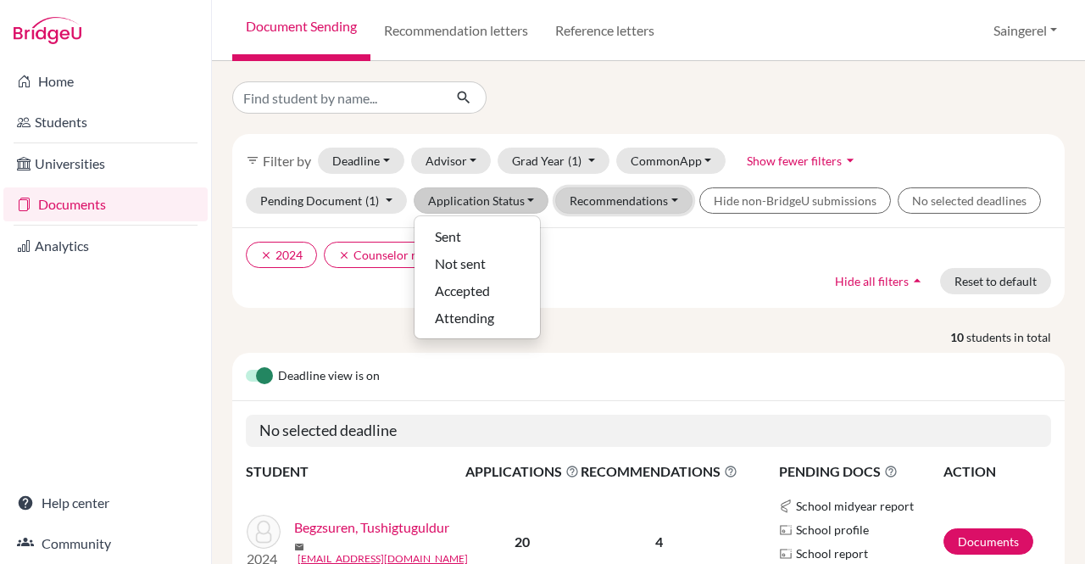
click at [622, 203] on button "Recommendations" at bounding box center [623, 200] width 137 height 26
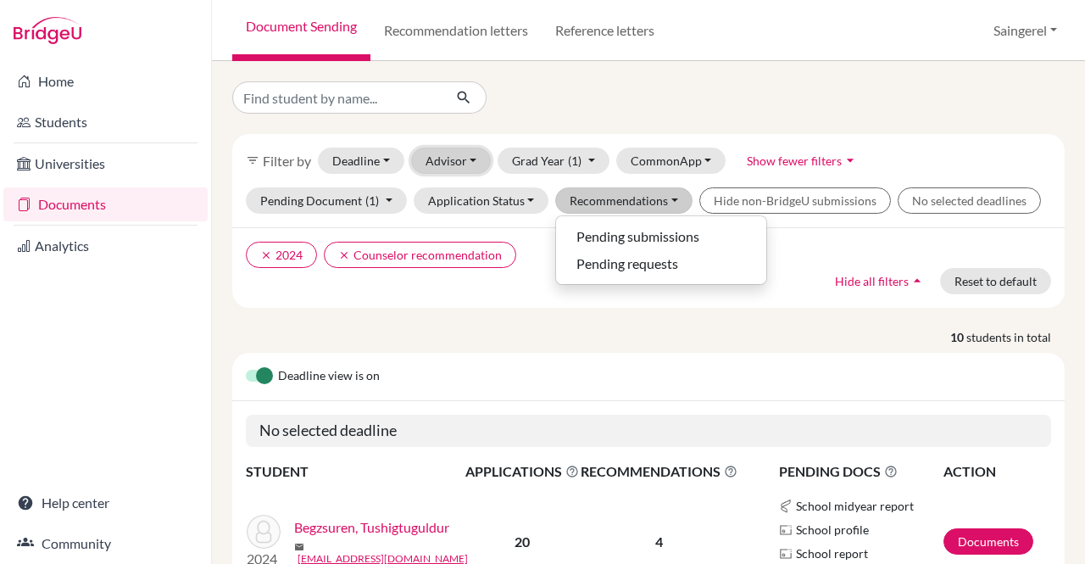
click at [466, 162] on button "Advisor" at bounding box center [451, 161] width 81 height 26
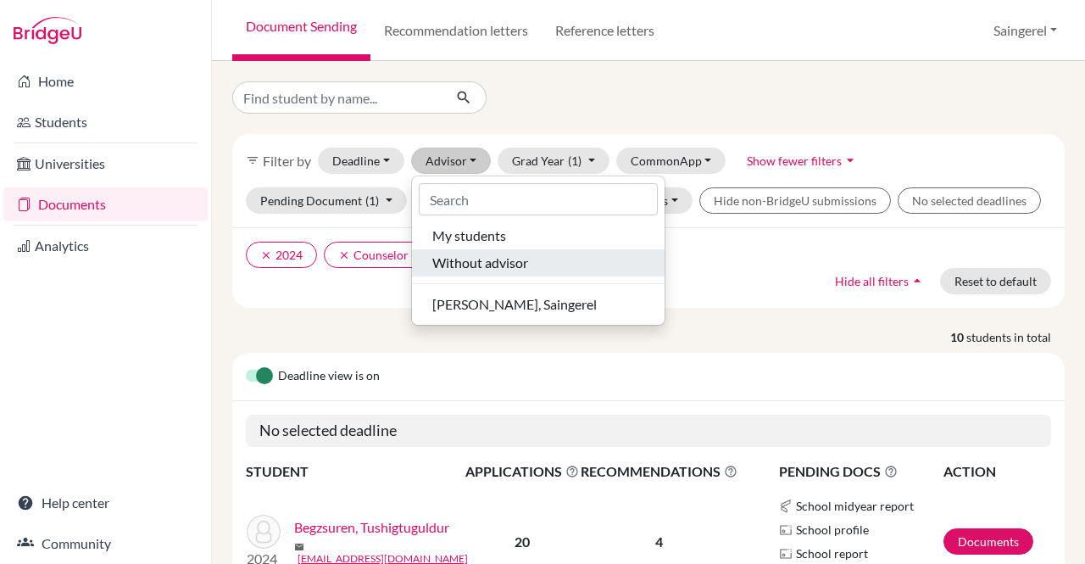
click at [500, 270] on span "Without advisor" at bounding box center [480, 263] width 96 height 20
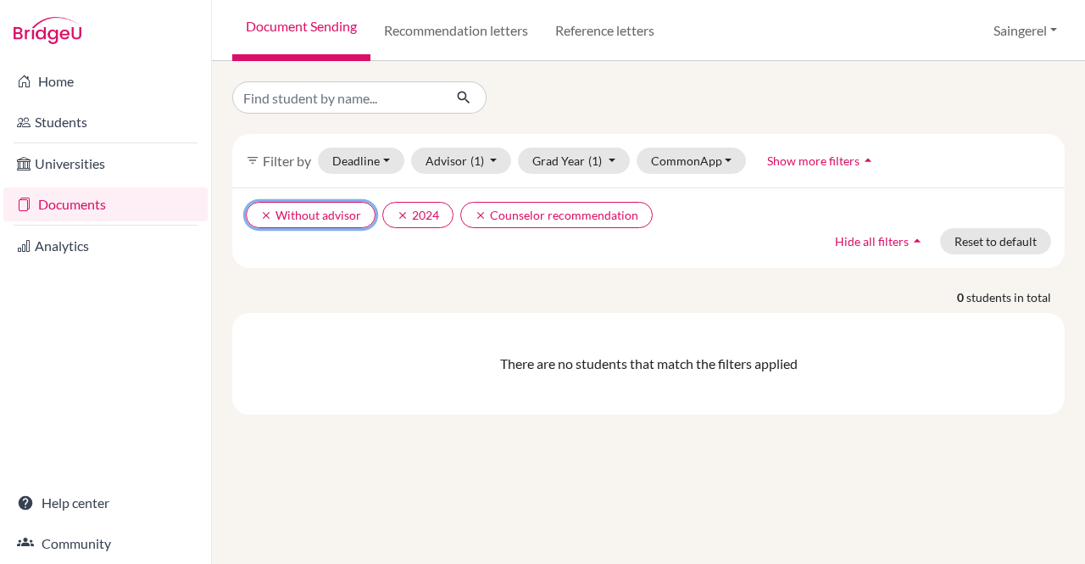
click at [261, 209] on icon "clear" at bounding box center [266, 215] width 12 height 12
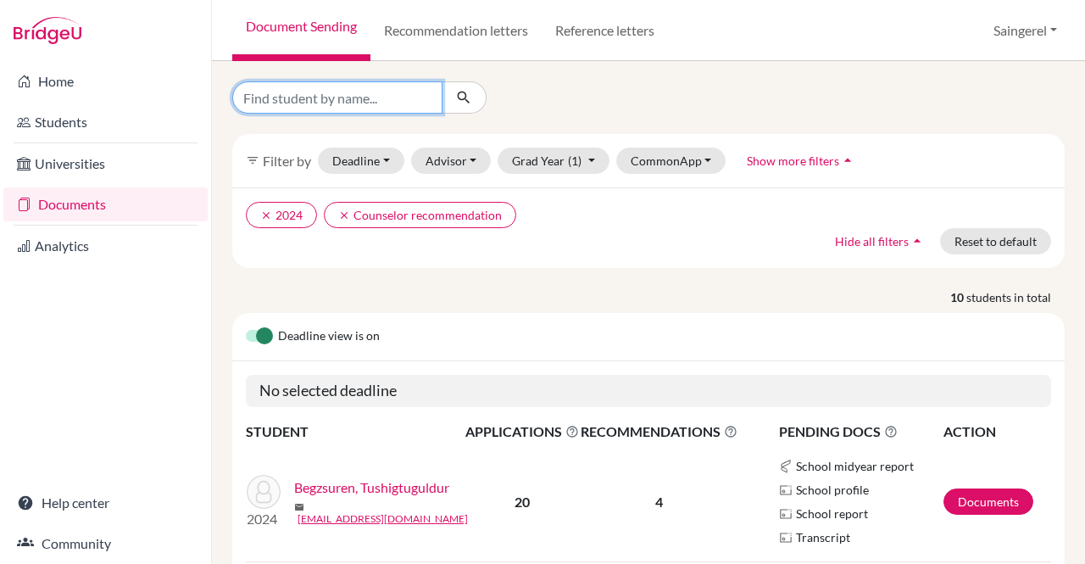
click at [407, 96] on input "Find student by name..." at bounding box center [337, 97] width 210 height 32
type input "munkhdelger"
click at [472, 104] on button "submit" at bounding box center [464, 97] width 45 height 32
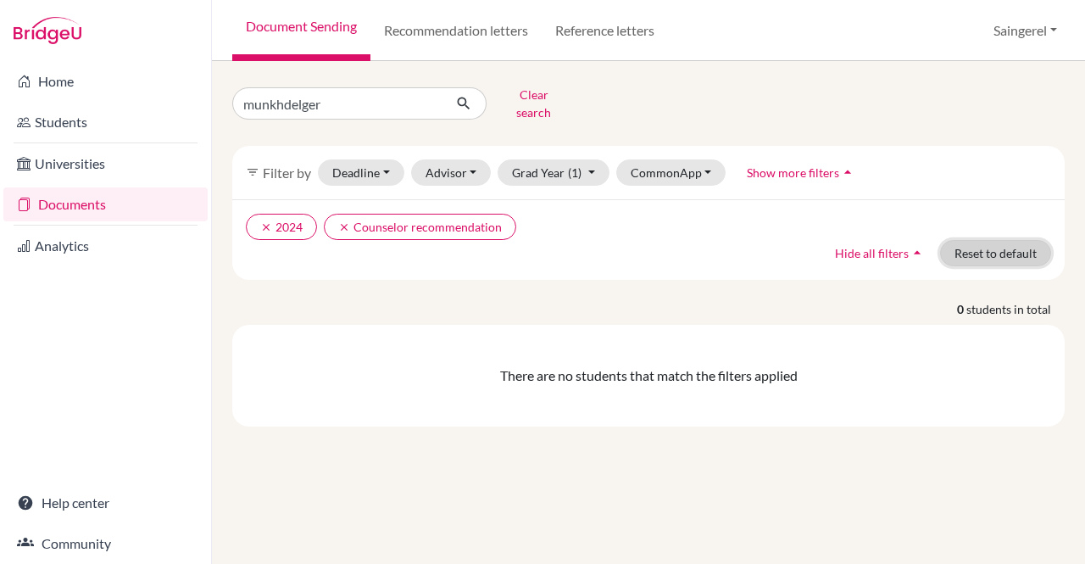
click at [978, 240] on button "Reset to default" at bounding box center [995, 253] width 111 height 26
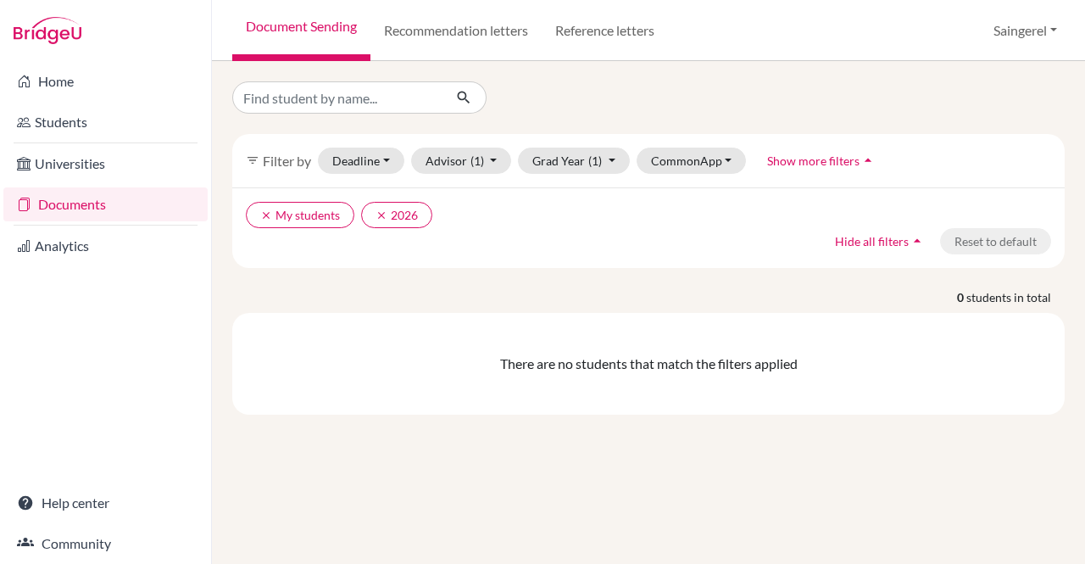
click at [907, 240] on span "Hide all filters" at bounding box center [872, 241] width 74 height 14
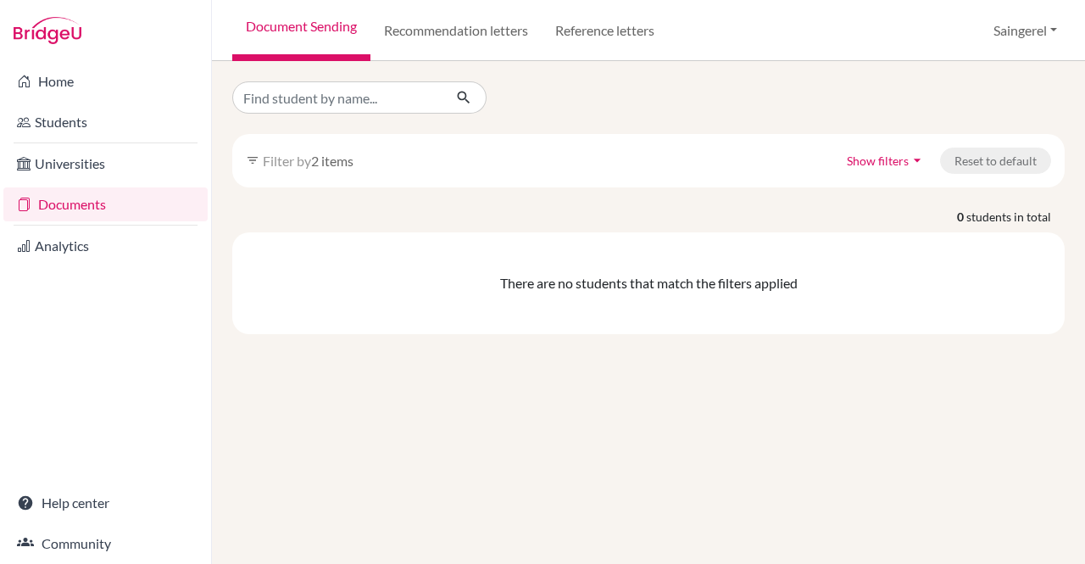
click at [894, 170] on button "Show filters arrow_drop_down" at bounding box center [887, 161] width 108 height 26
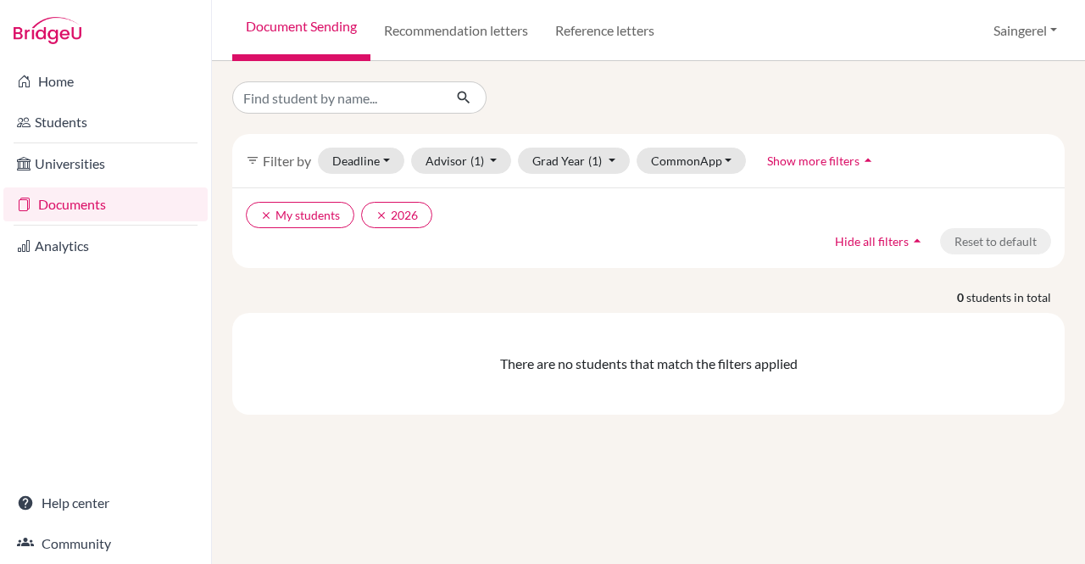
click at [76, 129] on link "Students" at bounding box center [105, 122] width 204 height 34
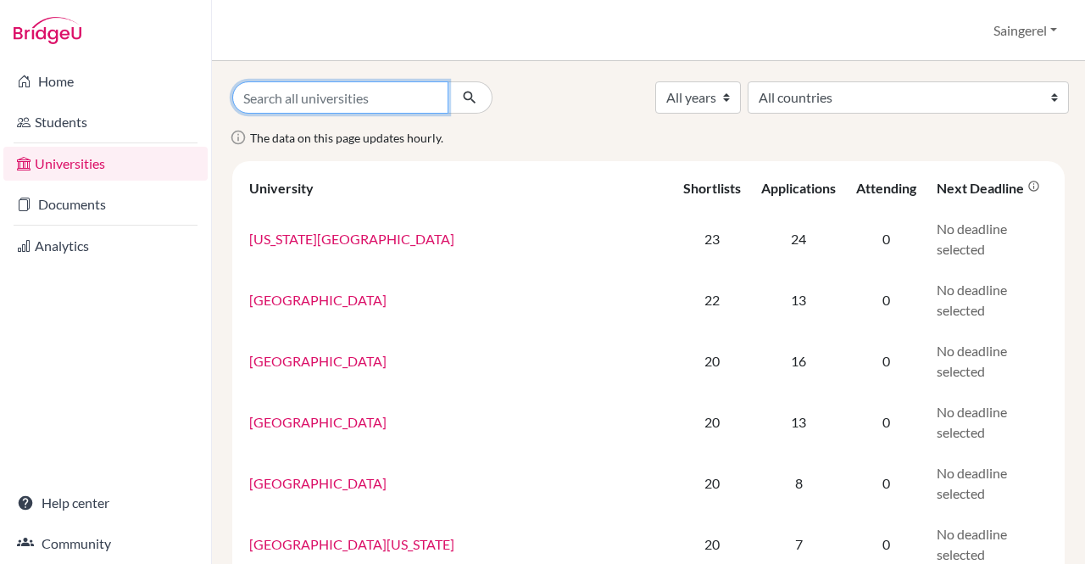
click at [333, 103] on input "Search all universities" at bounding box center [340, 97] width 216 height 32
type input "bucknell"
click at [448, 81] on button "submit" at bounding box center [470, 97] width 45 height 32
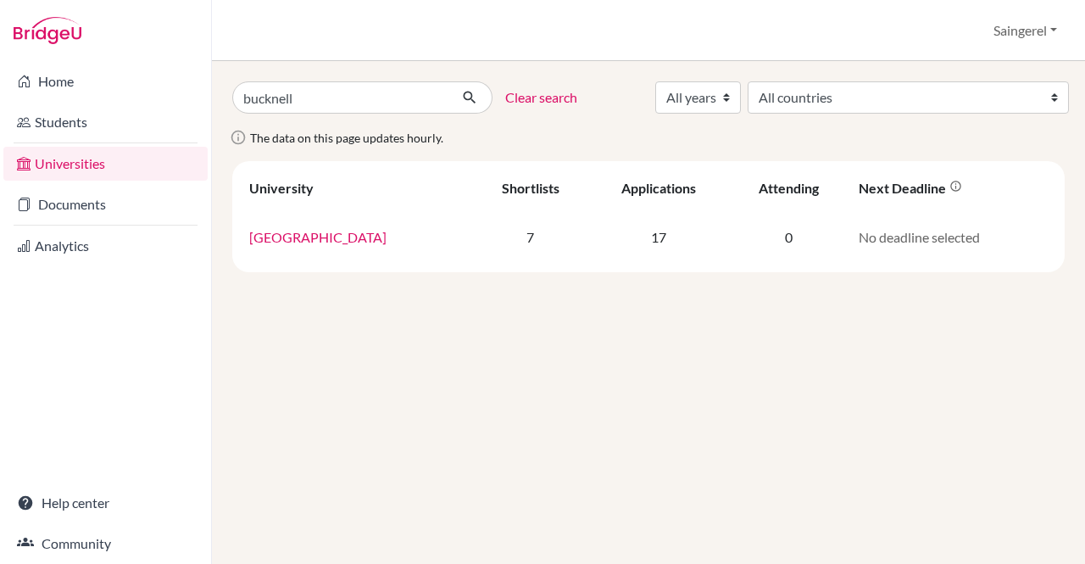
click at [283, 243] on link "[GEOGRAPHIC_DATA]" at bounding box center [317, 237] width 137 height 16
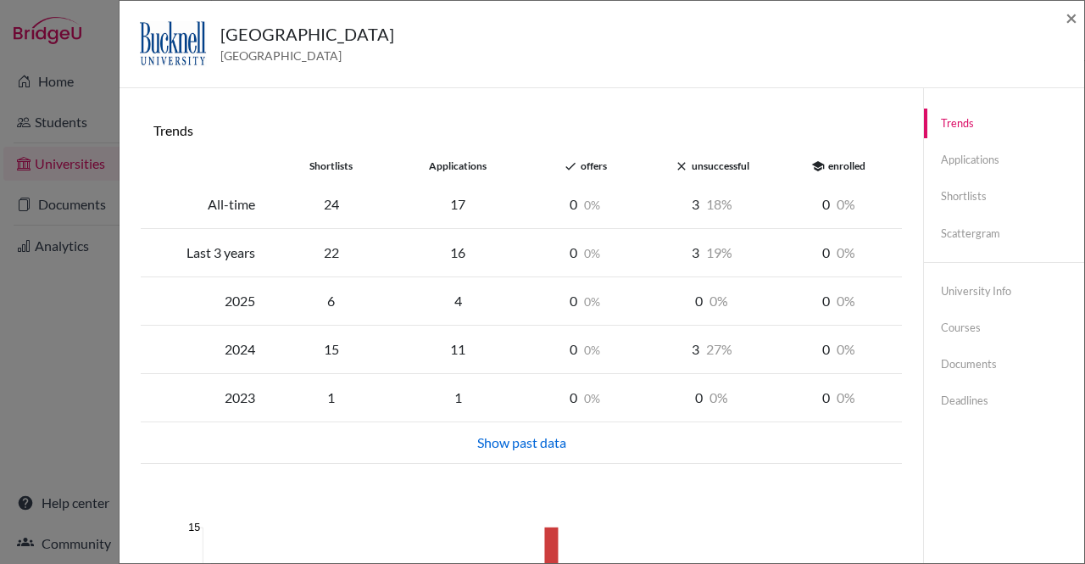
click at [975, 364] on link "Documents" at bounding box center [1004, 364] width 160 height 30
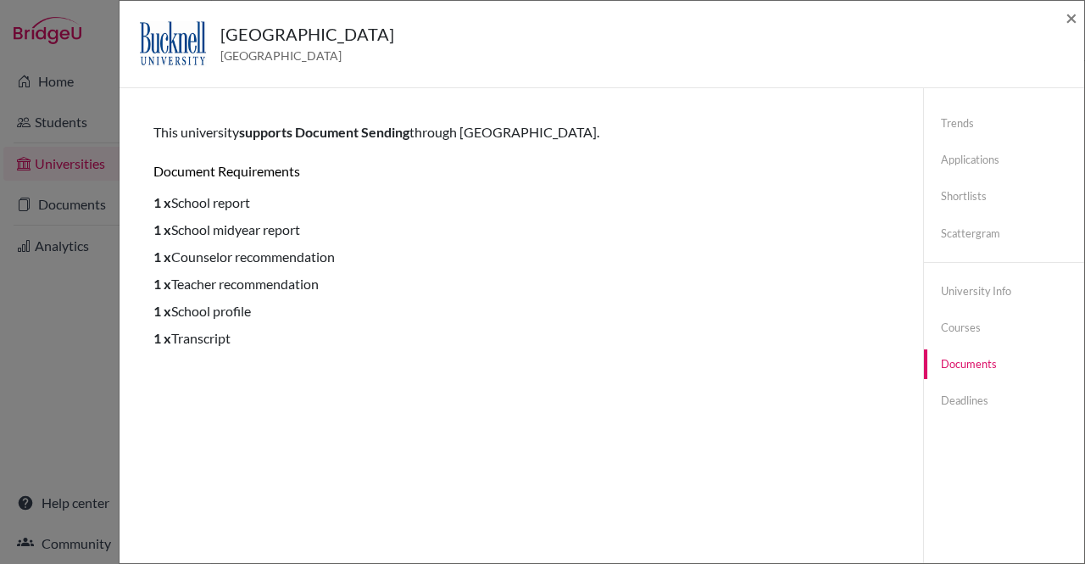
click at [949, 130] on link "Trends" at bounding box center [1004, 124] width 160 height 30
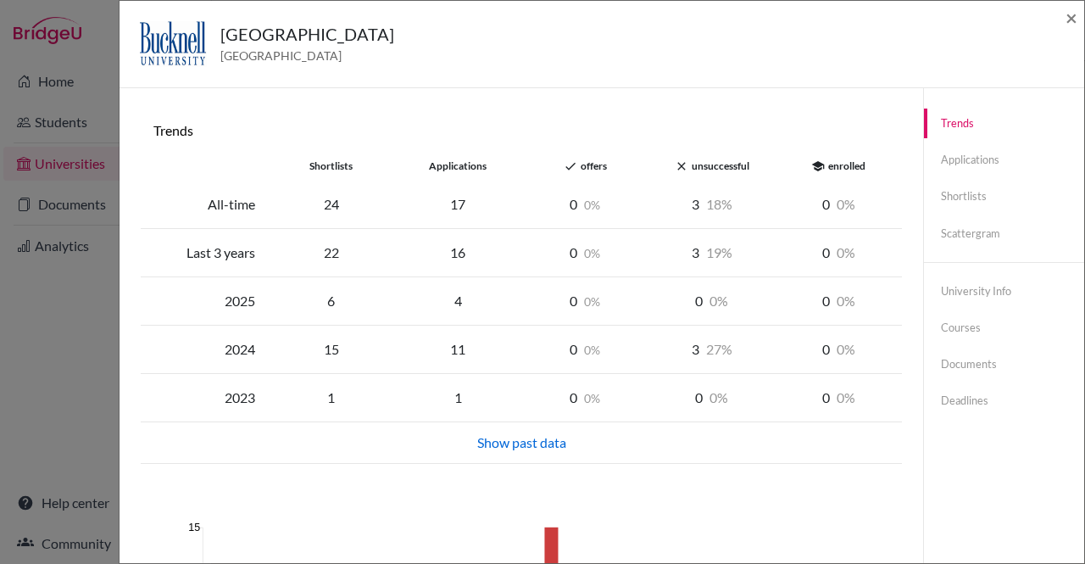
click at [456, 301] on div "4" at bounding box center [457, 301] width 127 height 20
click at [945, 160] on link "Applications" at bounding box center [1004, 160] width 160 height 30
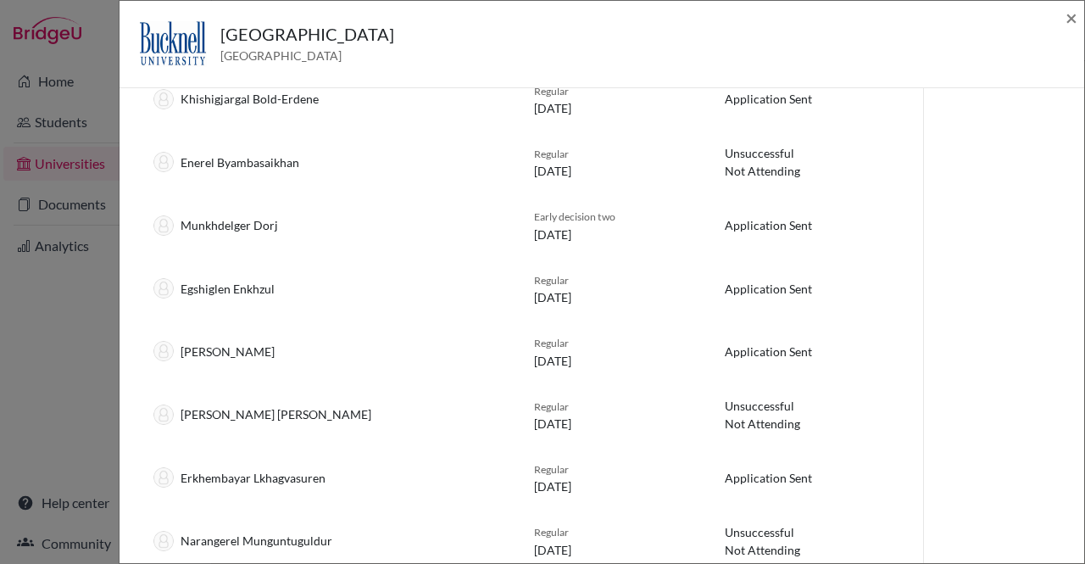
scroll to position [369, 0]
click at [218, 217] on div "Munkhdelger Dorj" at bounding box center [331, 225] width 381 height 20
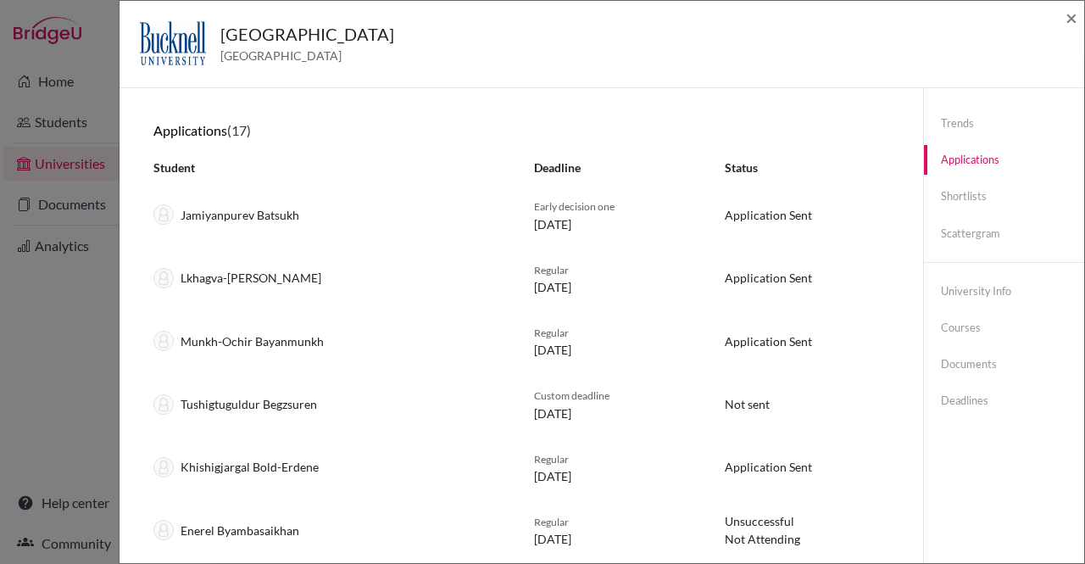
click at [958, 198] on link "Shortlists" at bounding box center [1004, 196] width 160 height 30
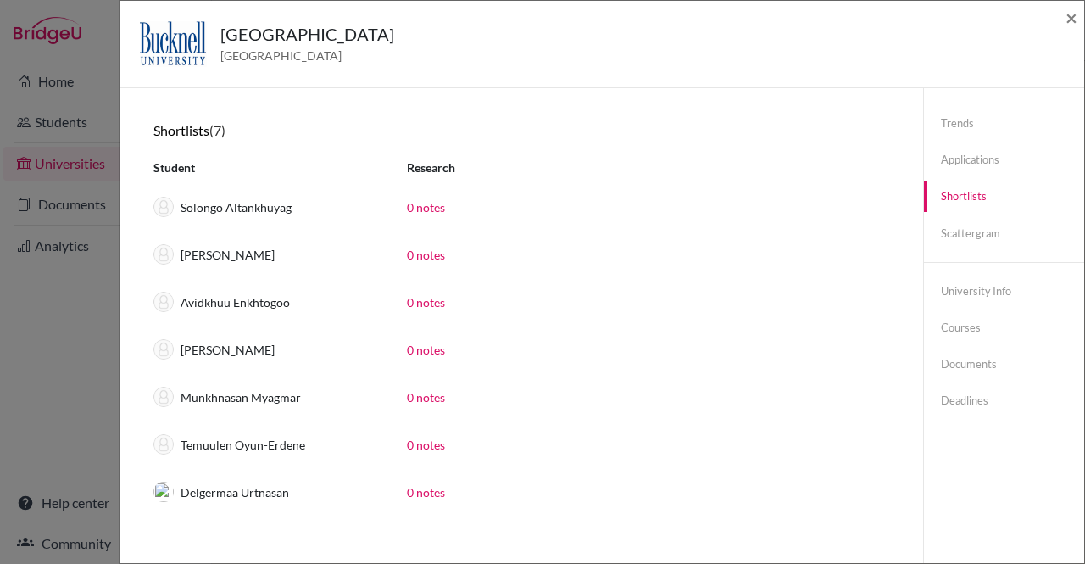
click at [953, 157] on link "Applications" at bounding box center [1004, 160] width 160 height 30
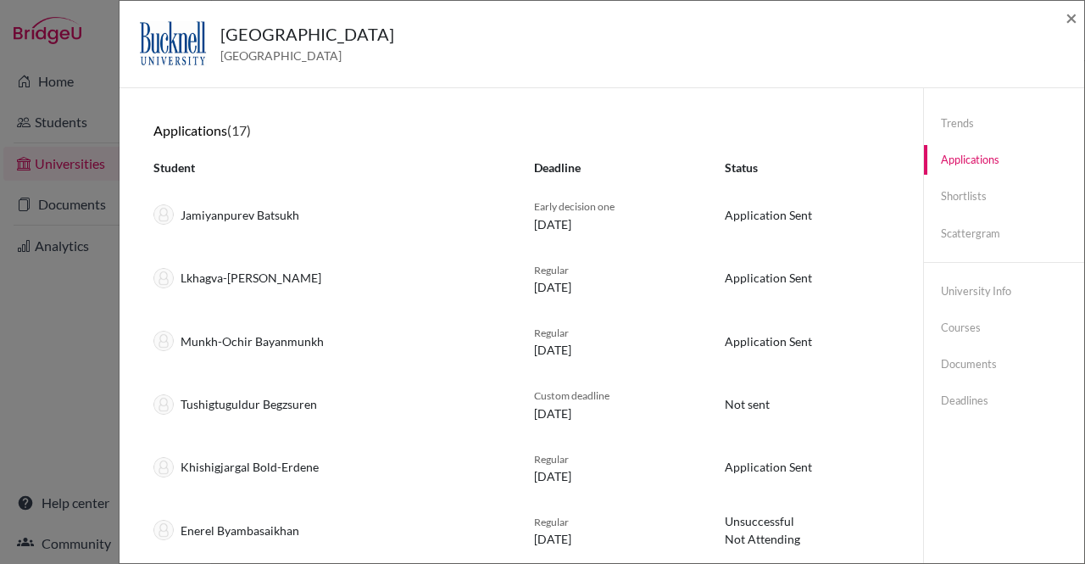
click at [948, 226] on link "Scattergram" at bounding box center [1004, 234] width 160 height 30
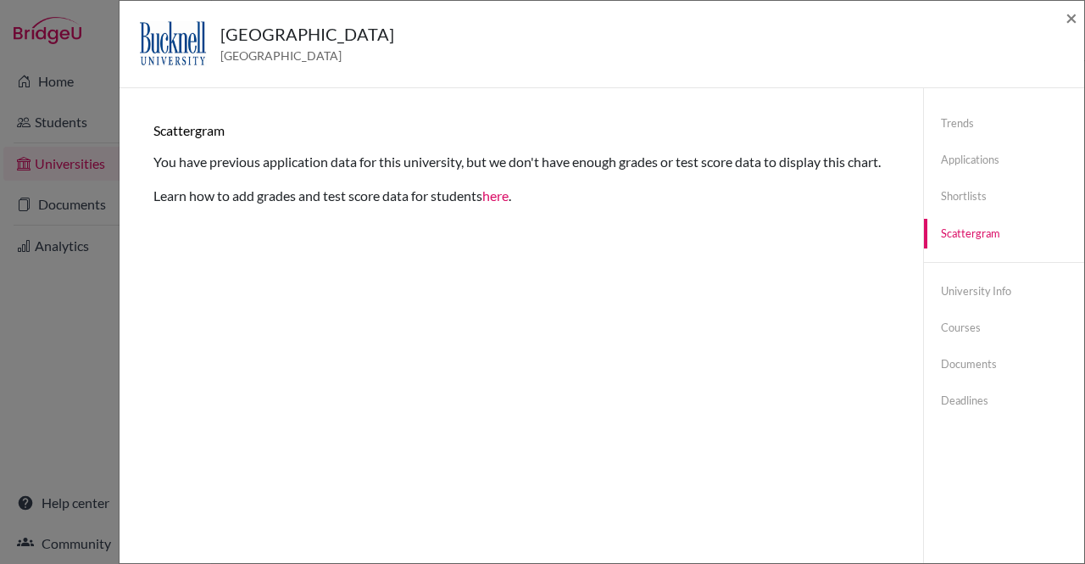
click at [955, 291] on link "University info" at bounding box center [1004, 291] width 160 height 30
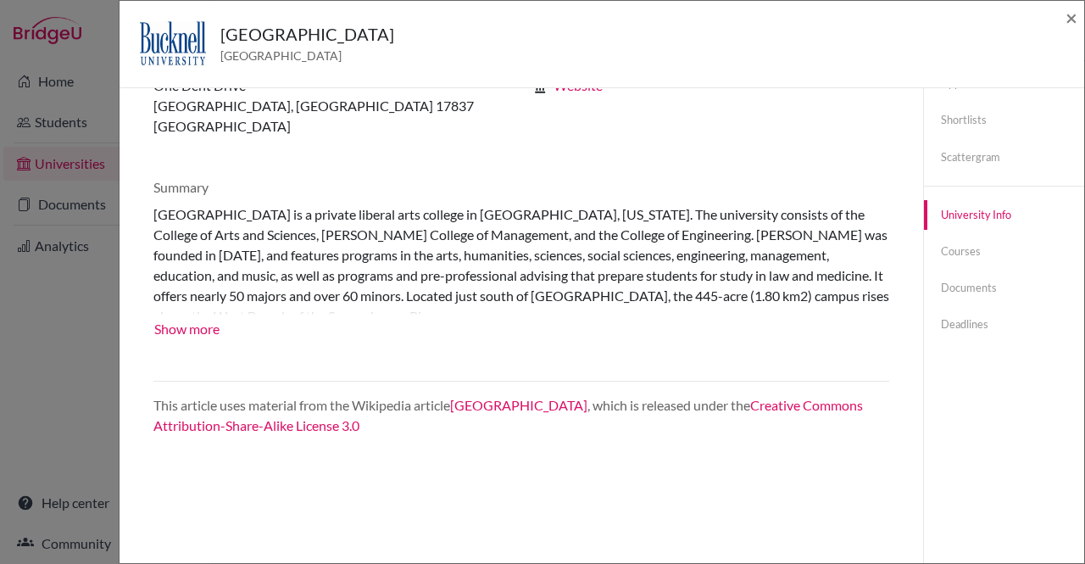
scroll to position [77, 0]
click at [951, 251] on link "Courses" at bounding box center [1004, 251] width 160 height 30
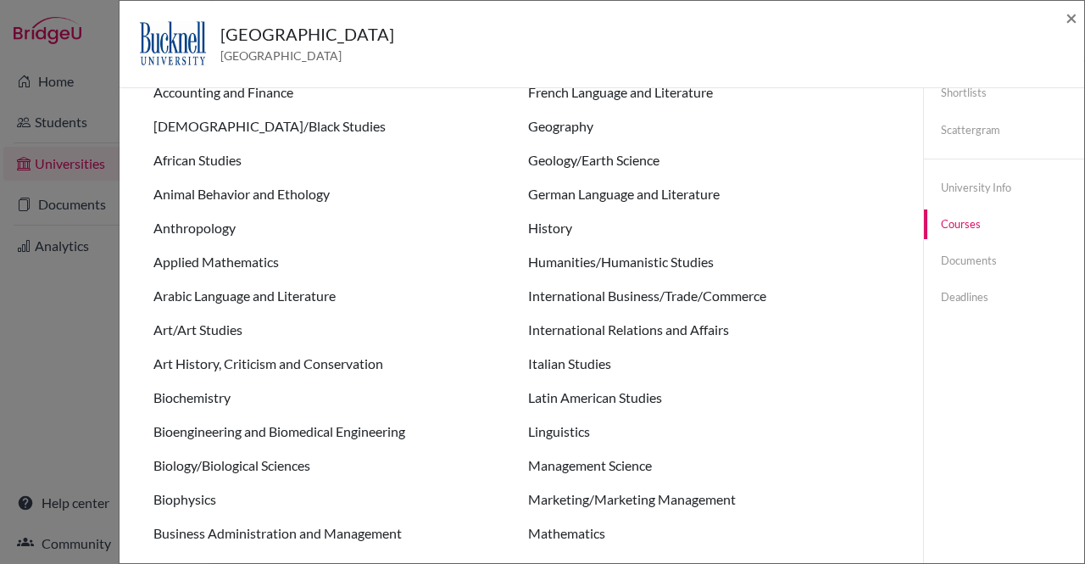
scroll to position [0, 0]
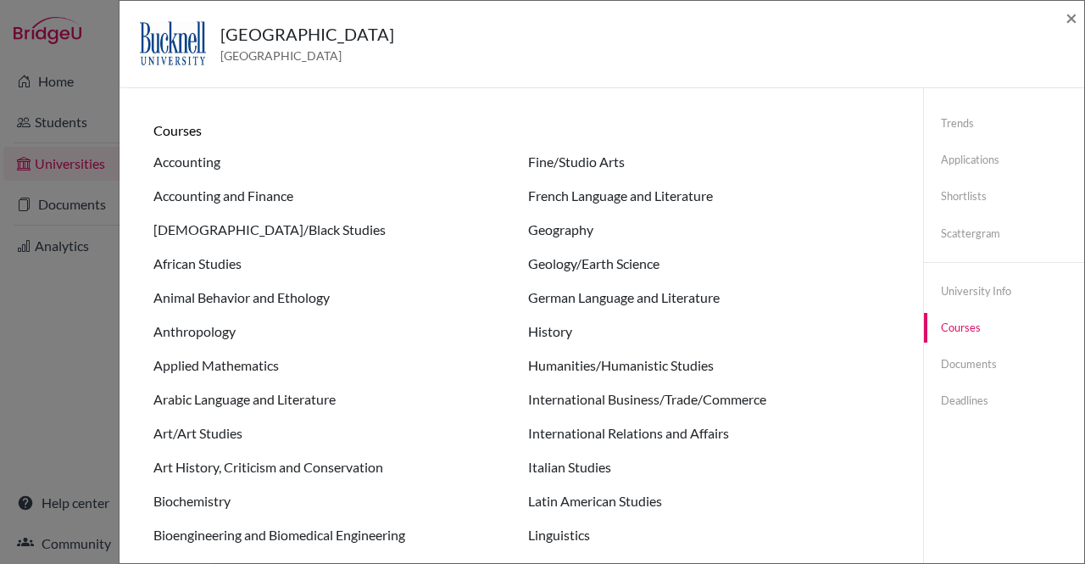
click at [958, 359] on link "Documents" at bounding box center [1004, 364] width 160 height 30
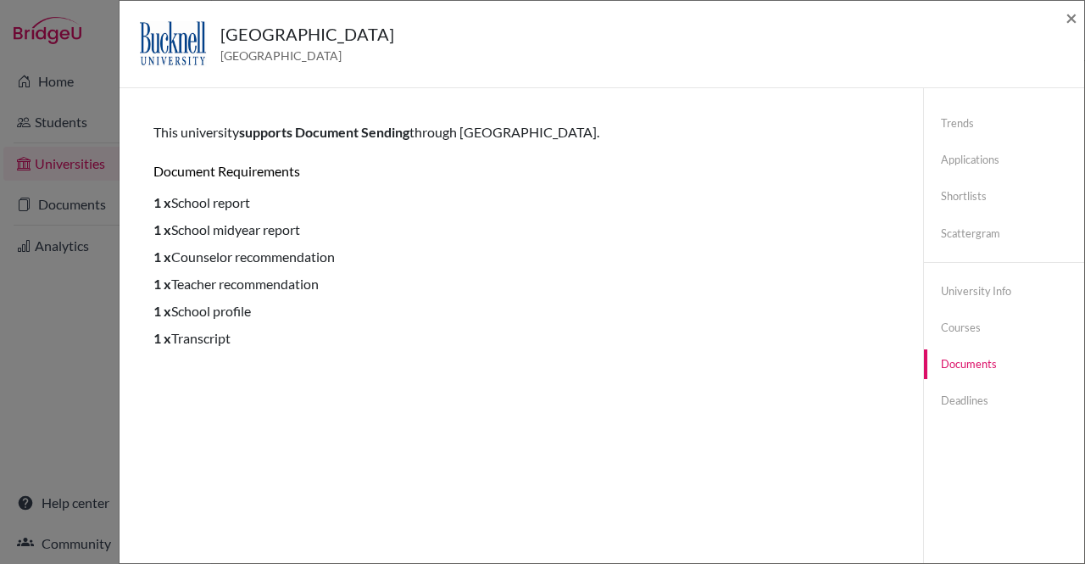
click at [954, 393] on link "Deadlines" at bounding box center [1004, 401] width 160 height 30
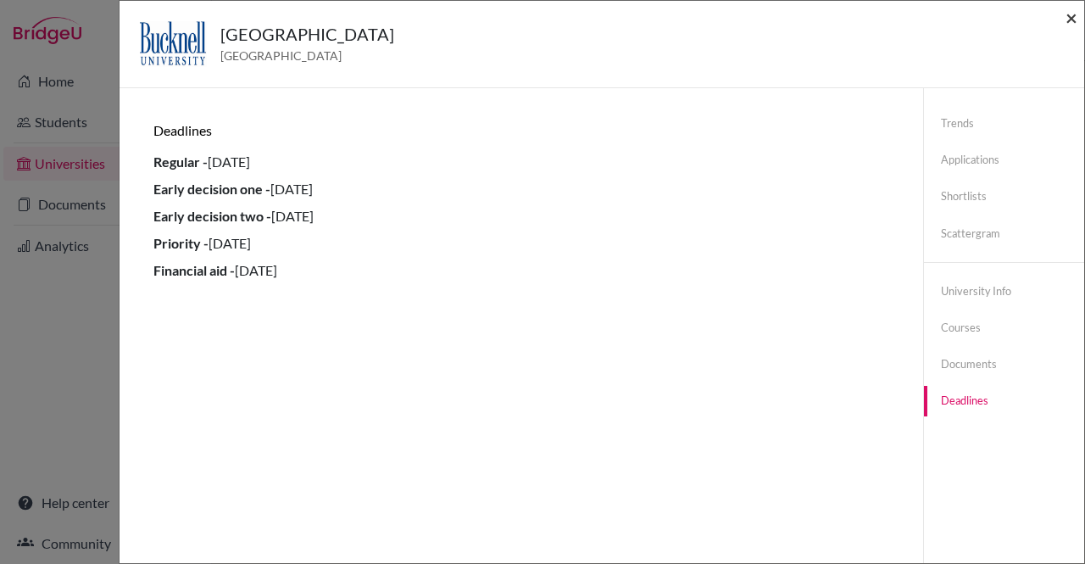
click at [1070, 16] on span "×" at bounding box center [1072, 17] width 12 height 25
